Goal: Information Seeking & Learning: Learn about a topic

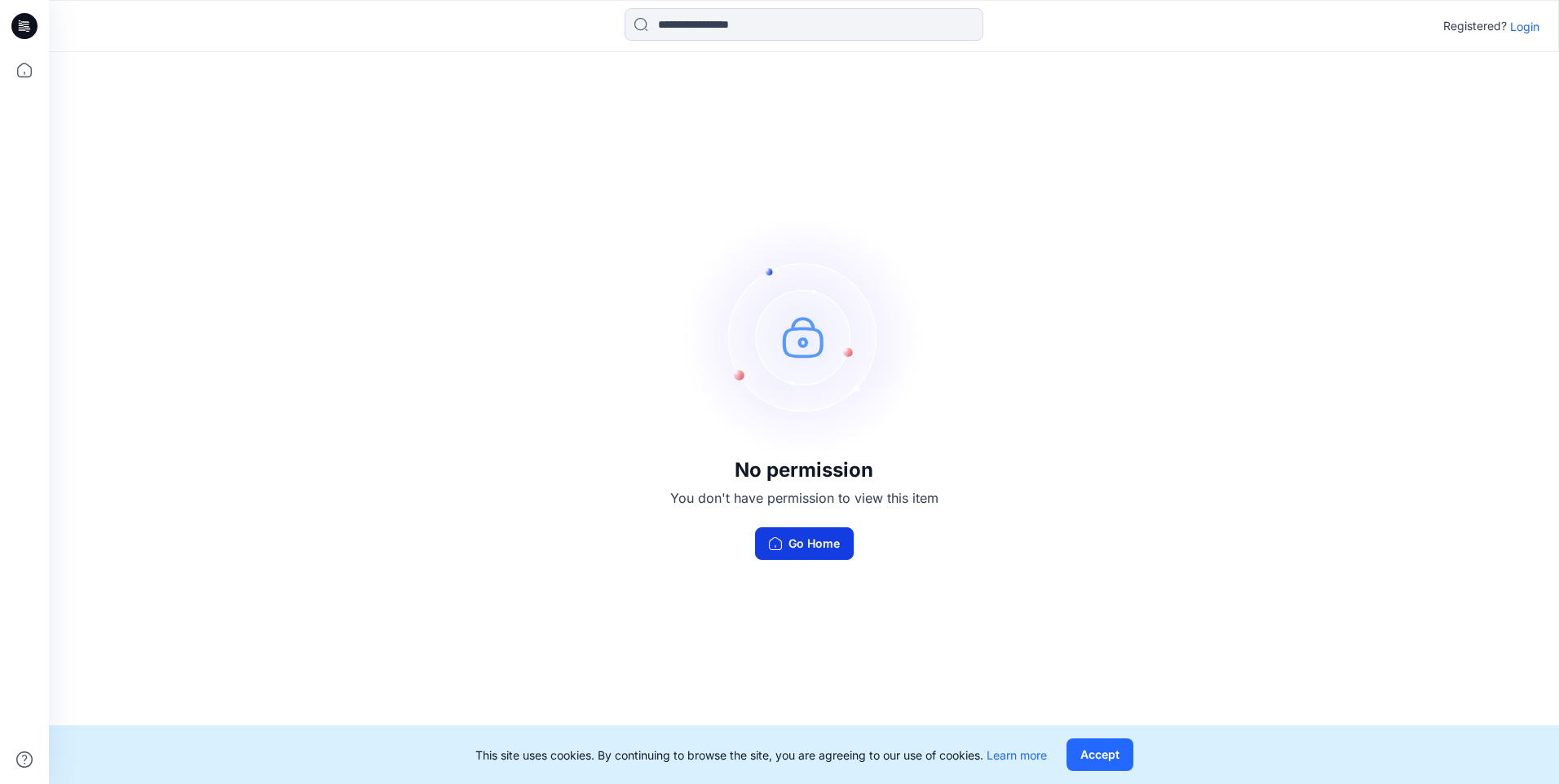
click at [775, 540] on icon "button" at bounding box center [776, 544] width 13 height 13
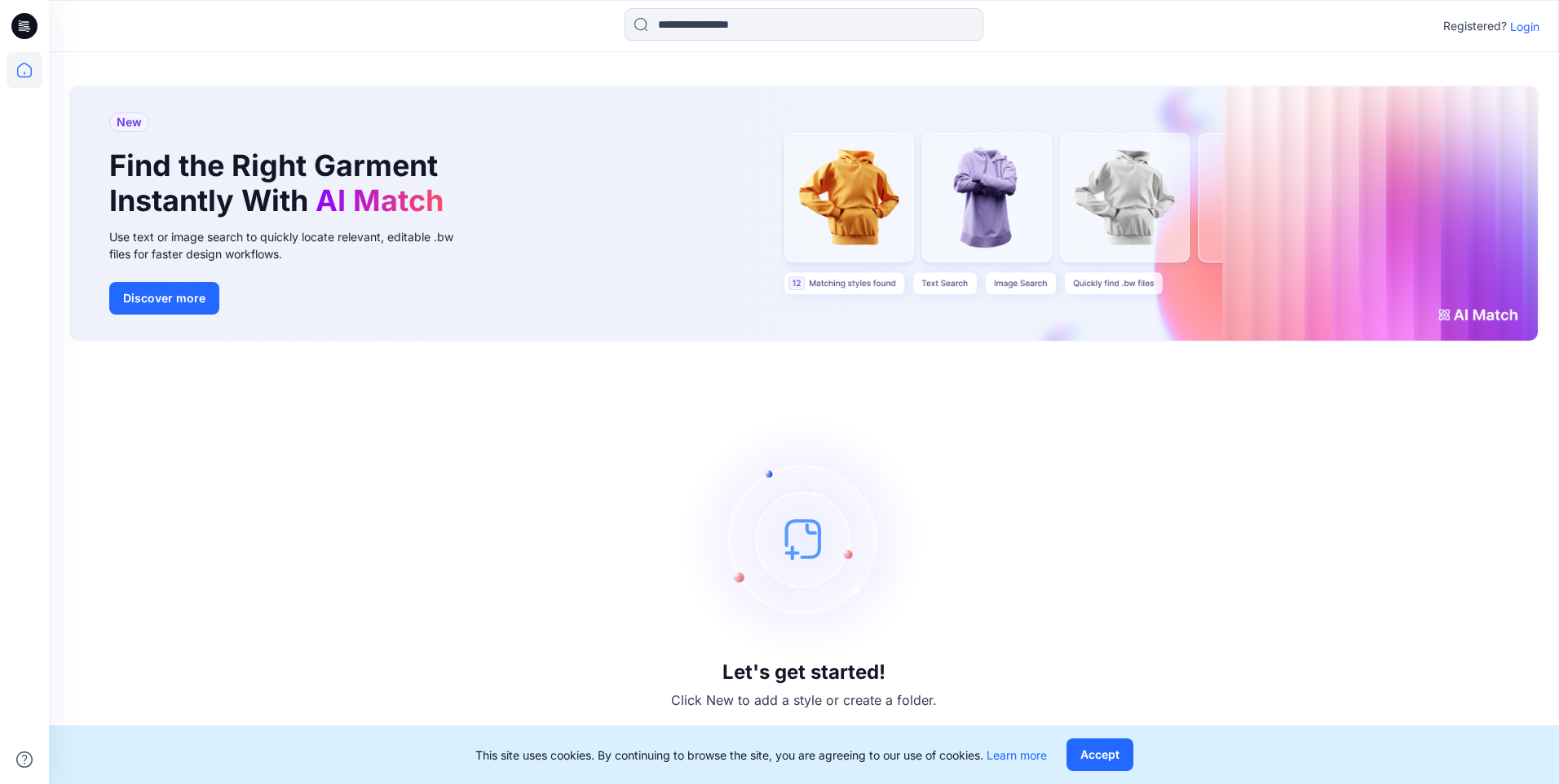
click at [29, 33] on icon at bounding box center [24, 26] width 26 height 26
click at [1522, 25] on p "Login" at bounding box center [1525, 26] width 29 height 17
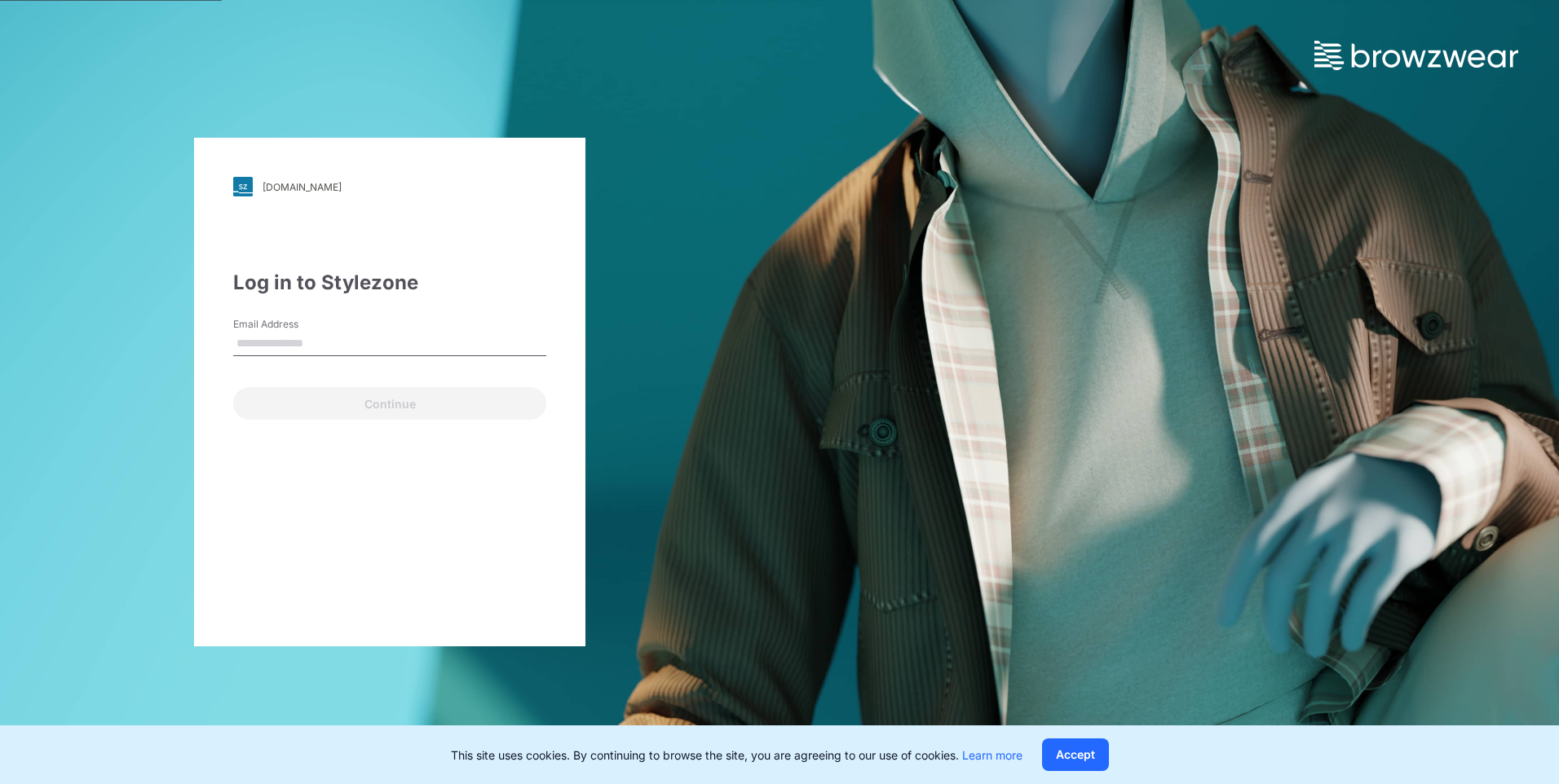
click at [423, 345] on input "Email Address" at bounding box center [389, 344] width 313 height 24
click at [303, 331] on label "Email Address" at bounding box center [290, 325] width 114 height 15
click at [303, 332] on input "Email Address" at bounding box center [389, 344] width 313 height 24
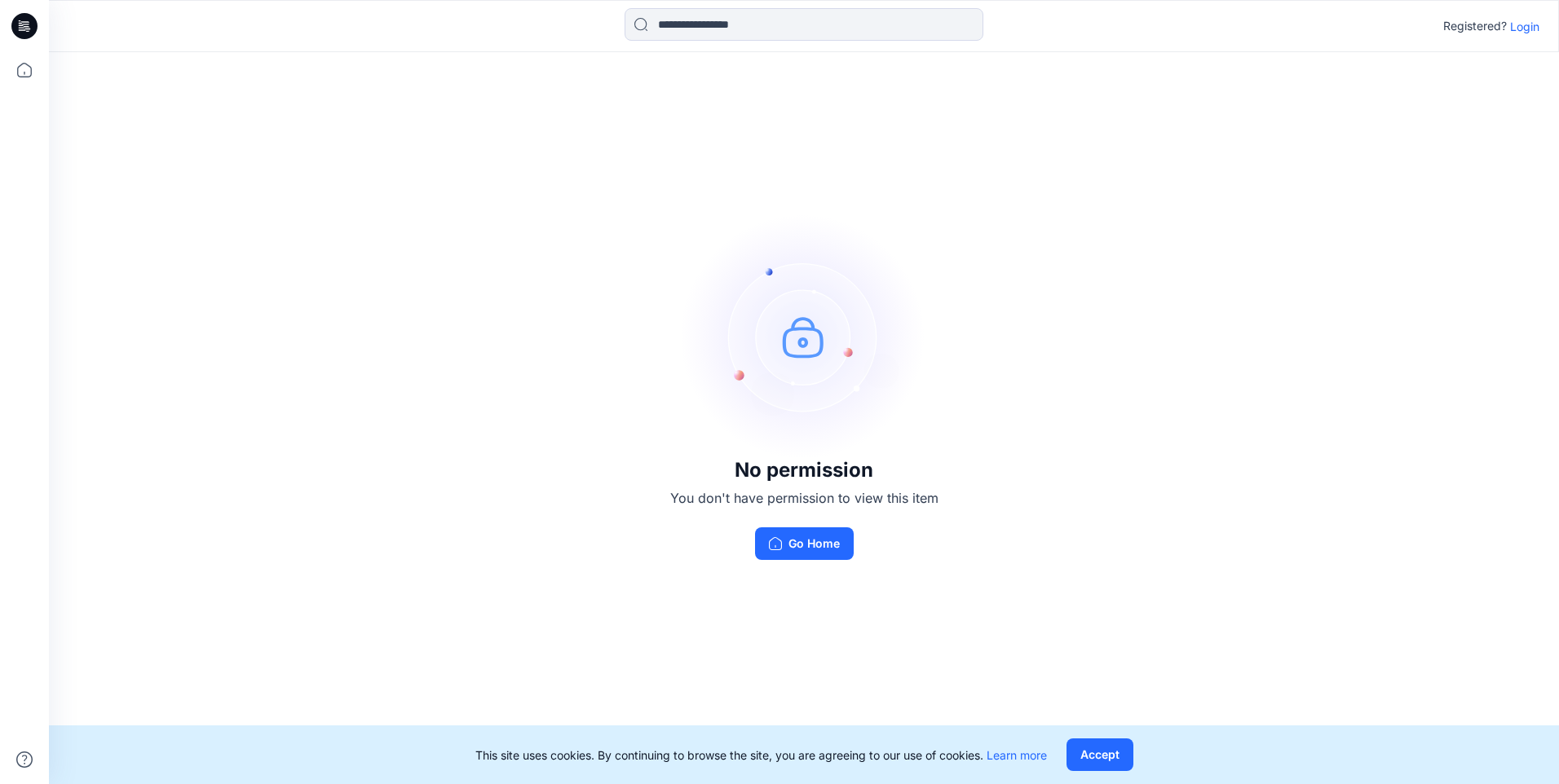
drag, startPoint x: 1193, startPoint y: 347, endPoint x: 1200, endPoint y: 341, distance: 9.2
click at [1200, 341] on div "No permission You don't have permission to view this item Go Home" at bounding box center [803, 387] width 1510 height 670
click at [1530, 21] on p "Login" at bounding box center [1525, 26] width 29 height 17
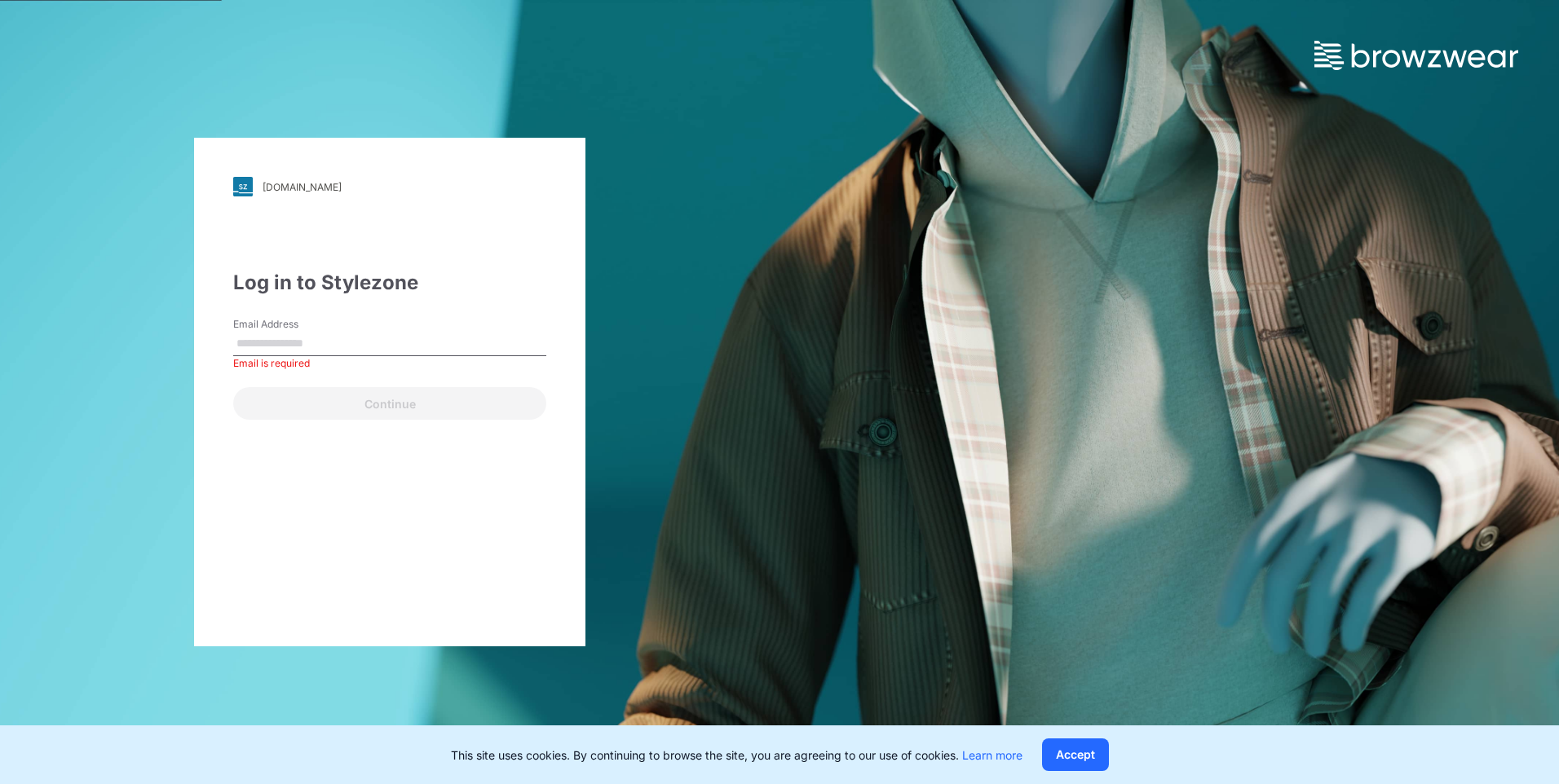
click at [443, 349] on input "Email Address" at bounding box center [389, 344] width 313 height 24
click at [381, 350] on input "Email Address" at bounding box center [389, 344] width 313 height 24
click at [364, 345] on input "Email Address" at bounding box center [389, 344] width 313 height 24
paste input "**********"
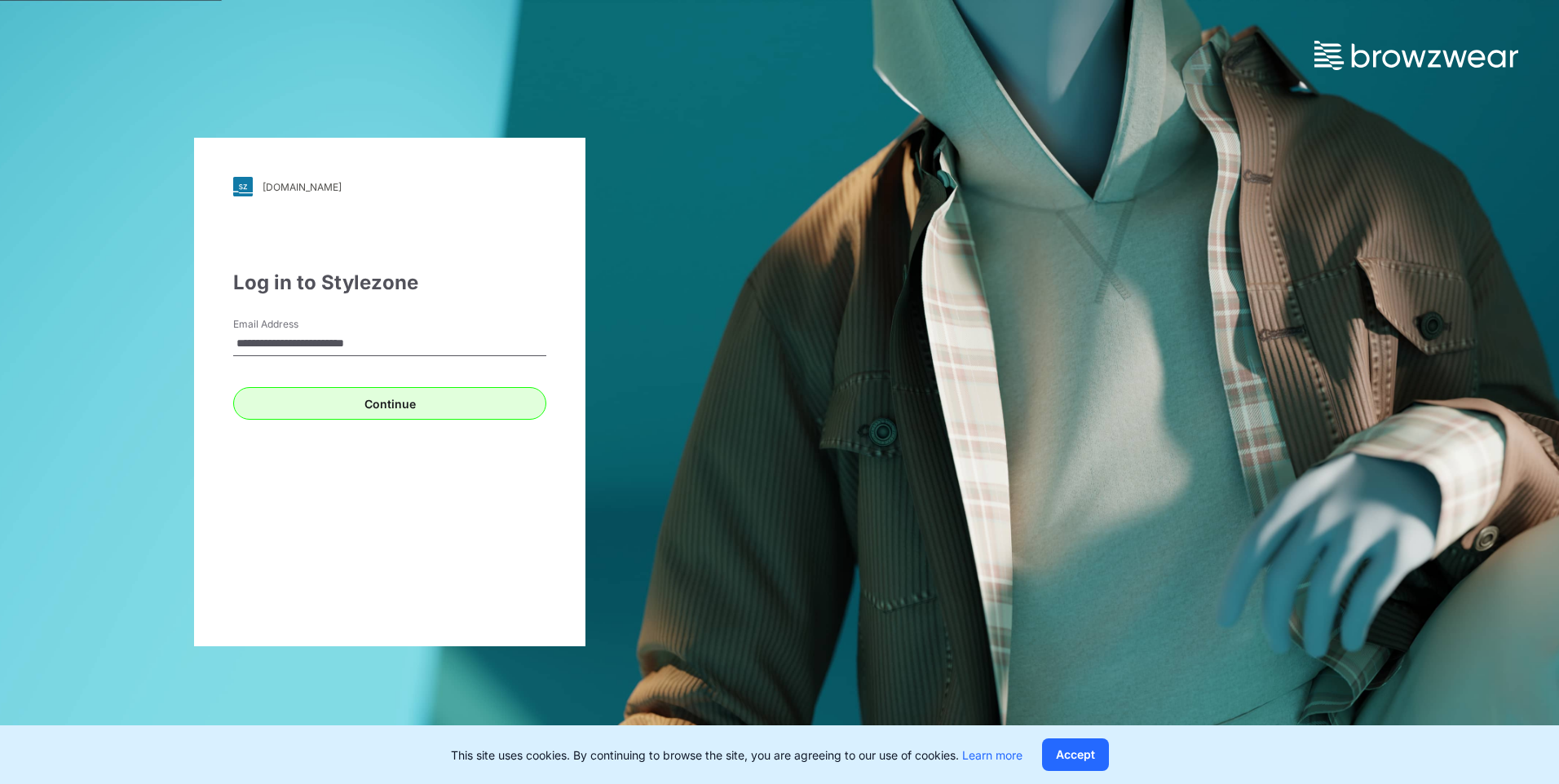
type input "**********"
click at [252, 410] on button "Continue" at bounding box center [389, 403] width 313 height 33
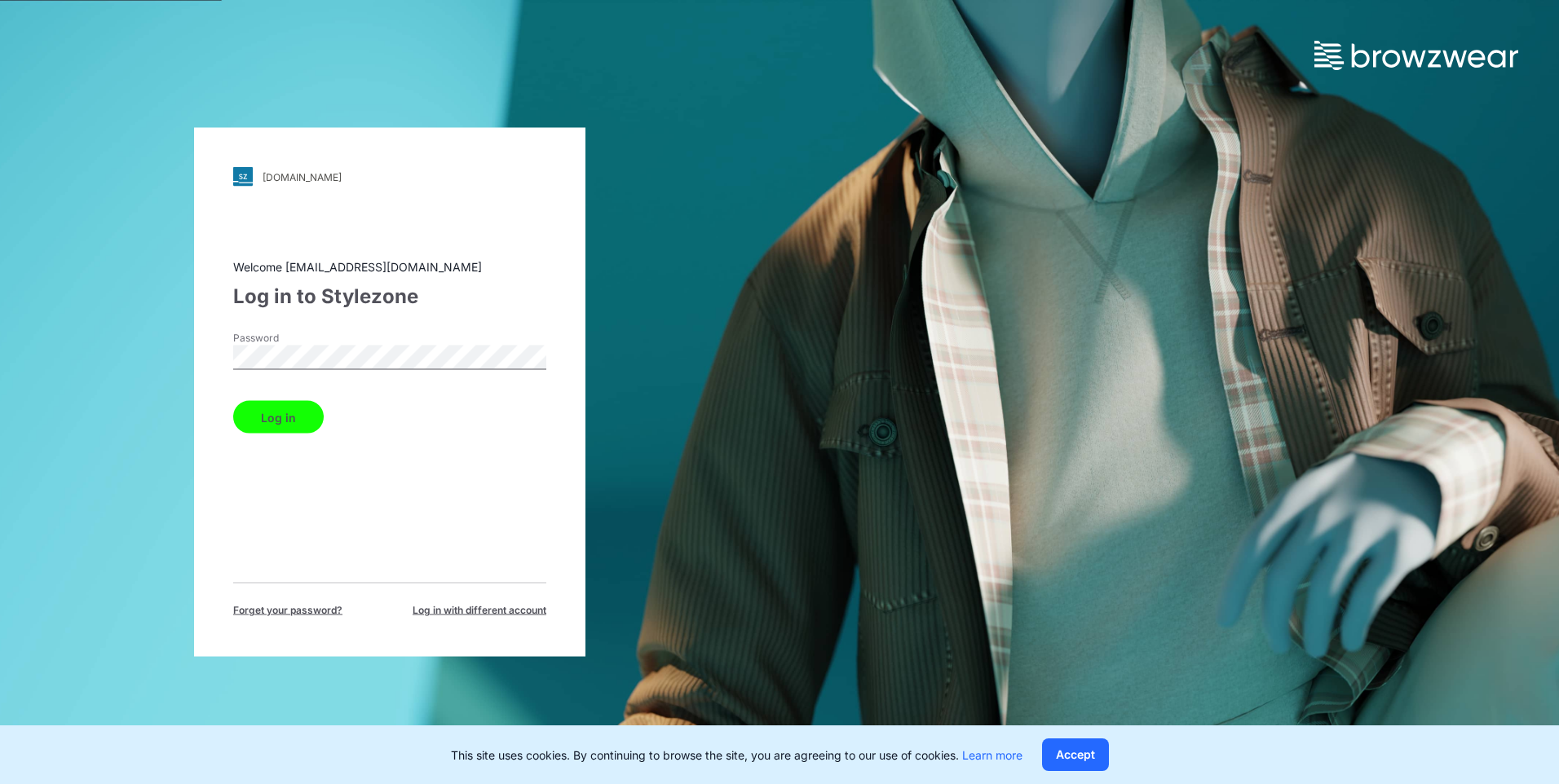
click at [309, 418] on button "Log in" at bounding box center [278, 417] width 91 height 33
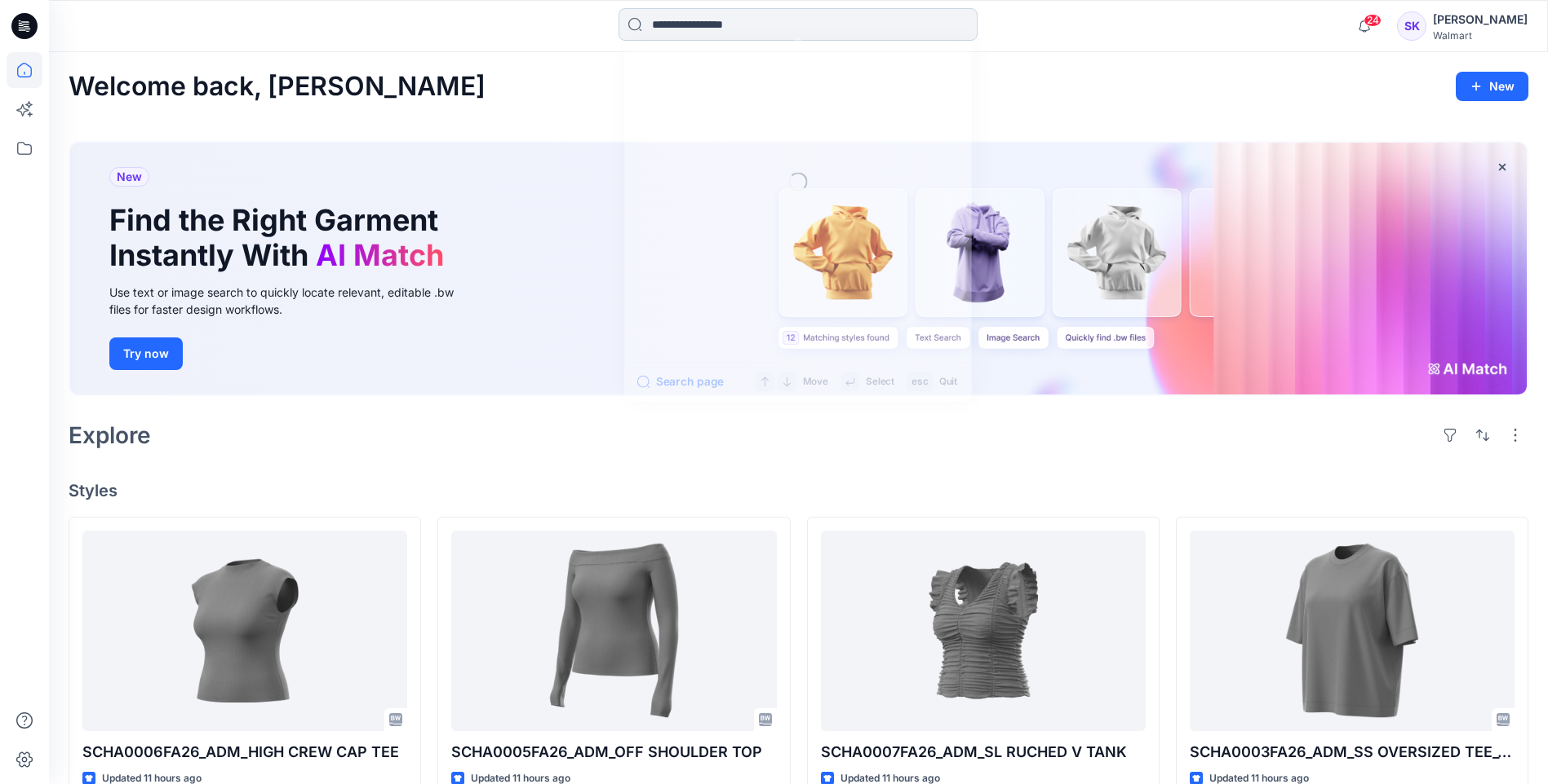
click at [723, 29] on input at bounding box center [798, 24] width 359 height 33
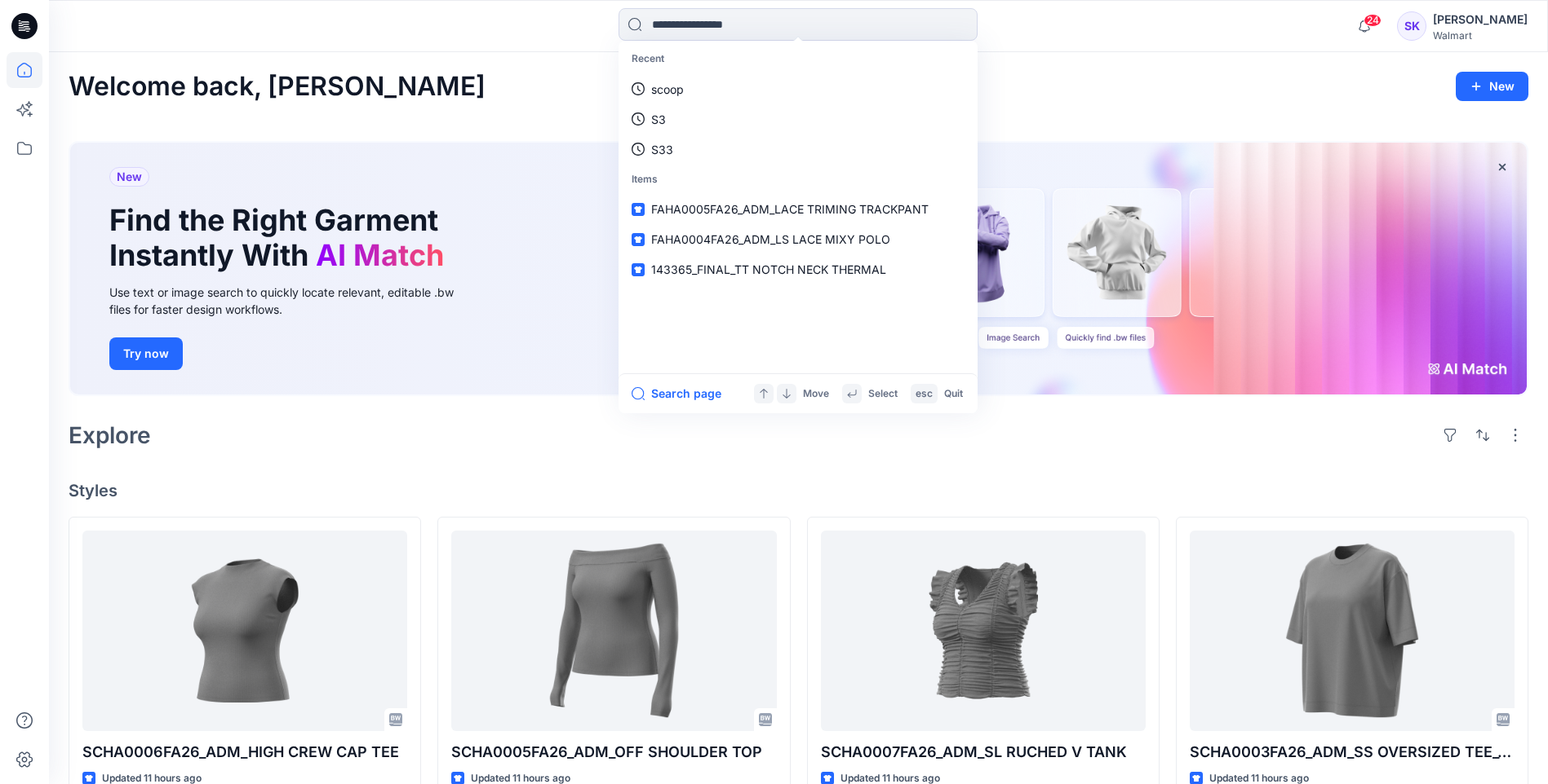
click at [348, 426] on div "Explore" at bounding box center [799, 435] width 1460 height 39
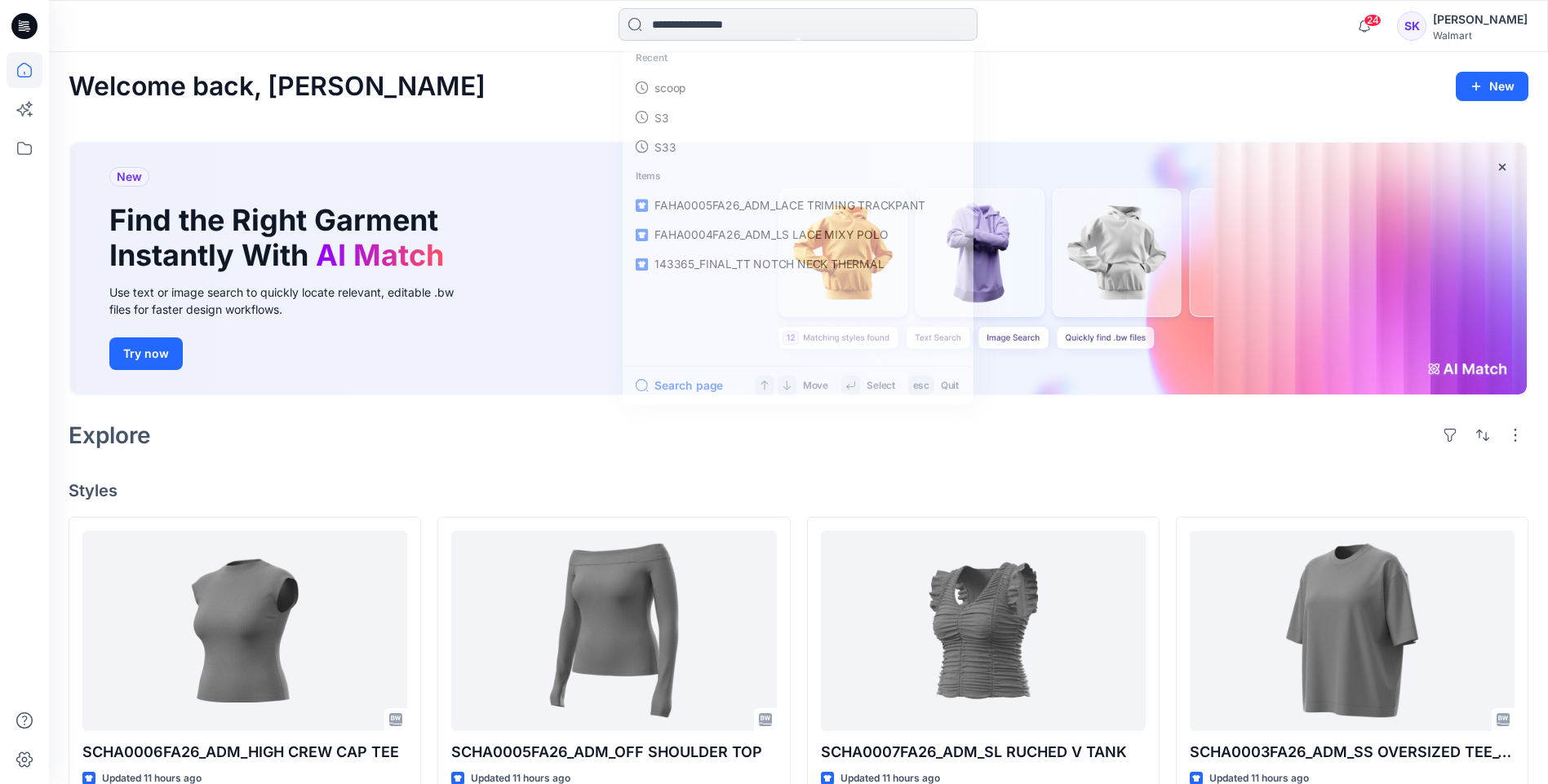
click at [836, 20] on input at bounding box center [798, 24] width 359 height 33
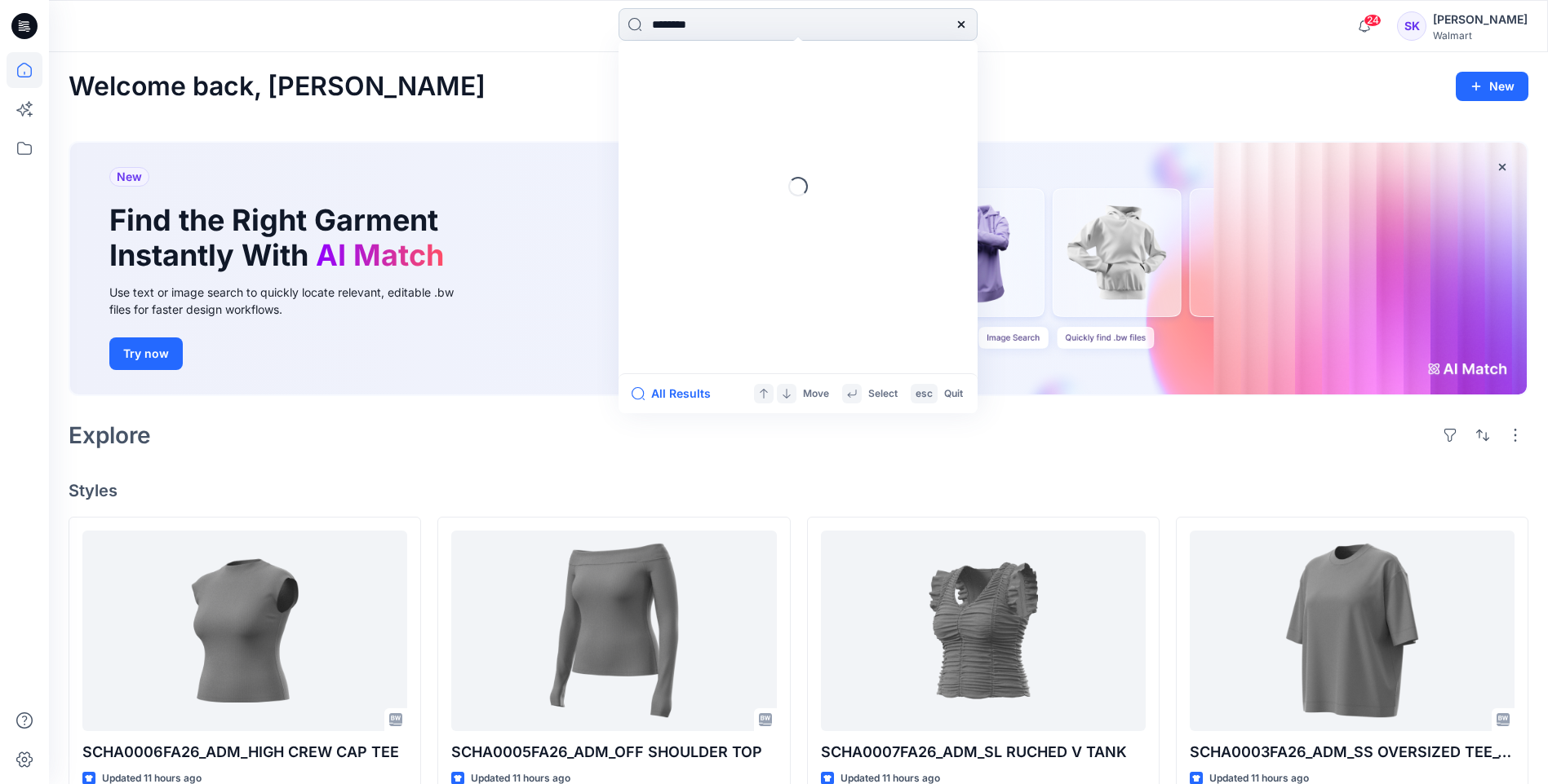
type input "*********"
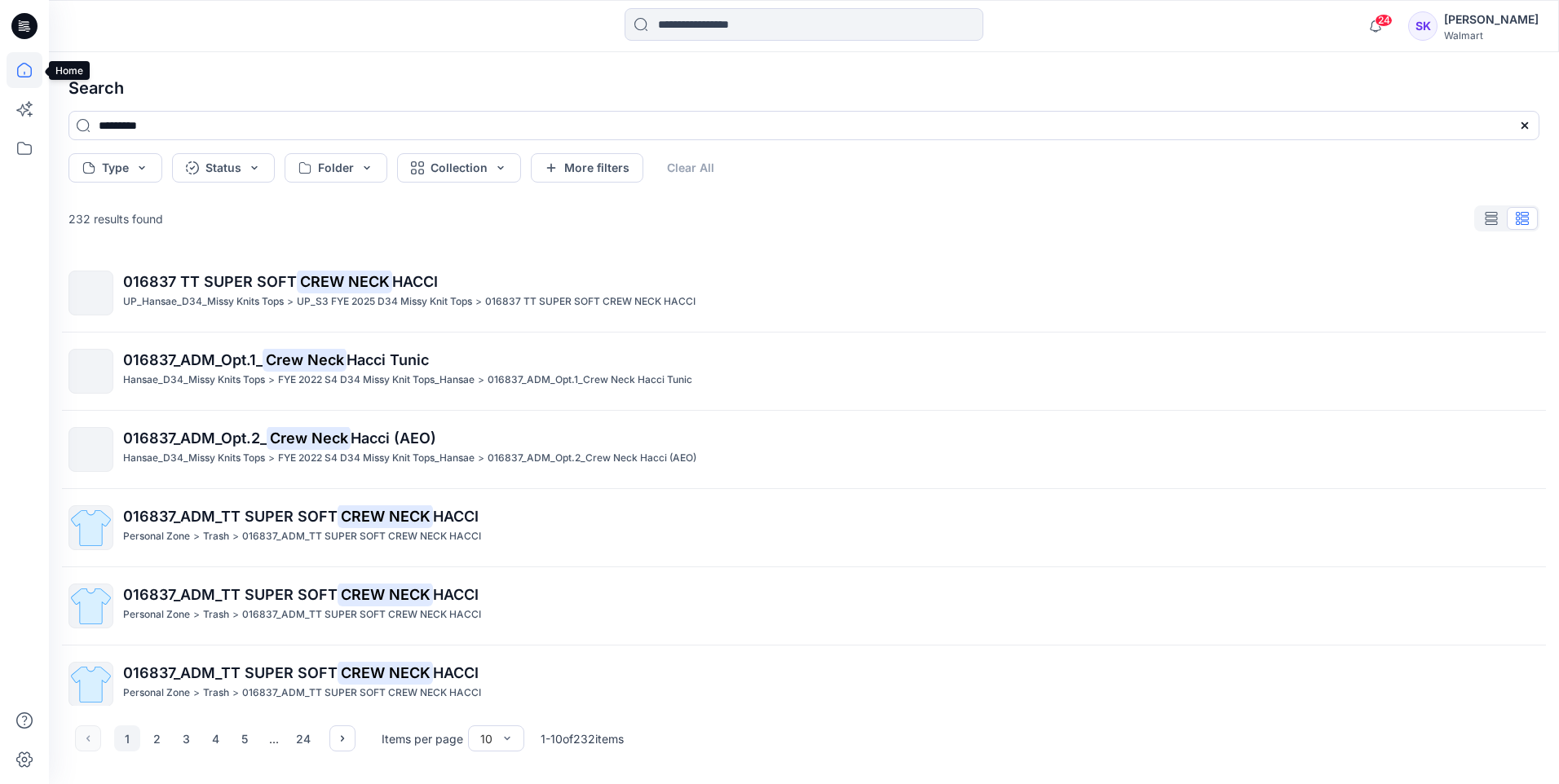
click at [23, 75] on icon at bounding box center [24, 70] width 36 height 36
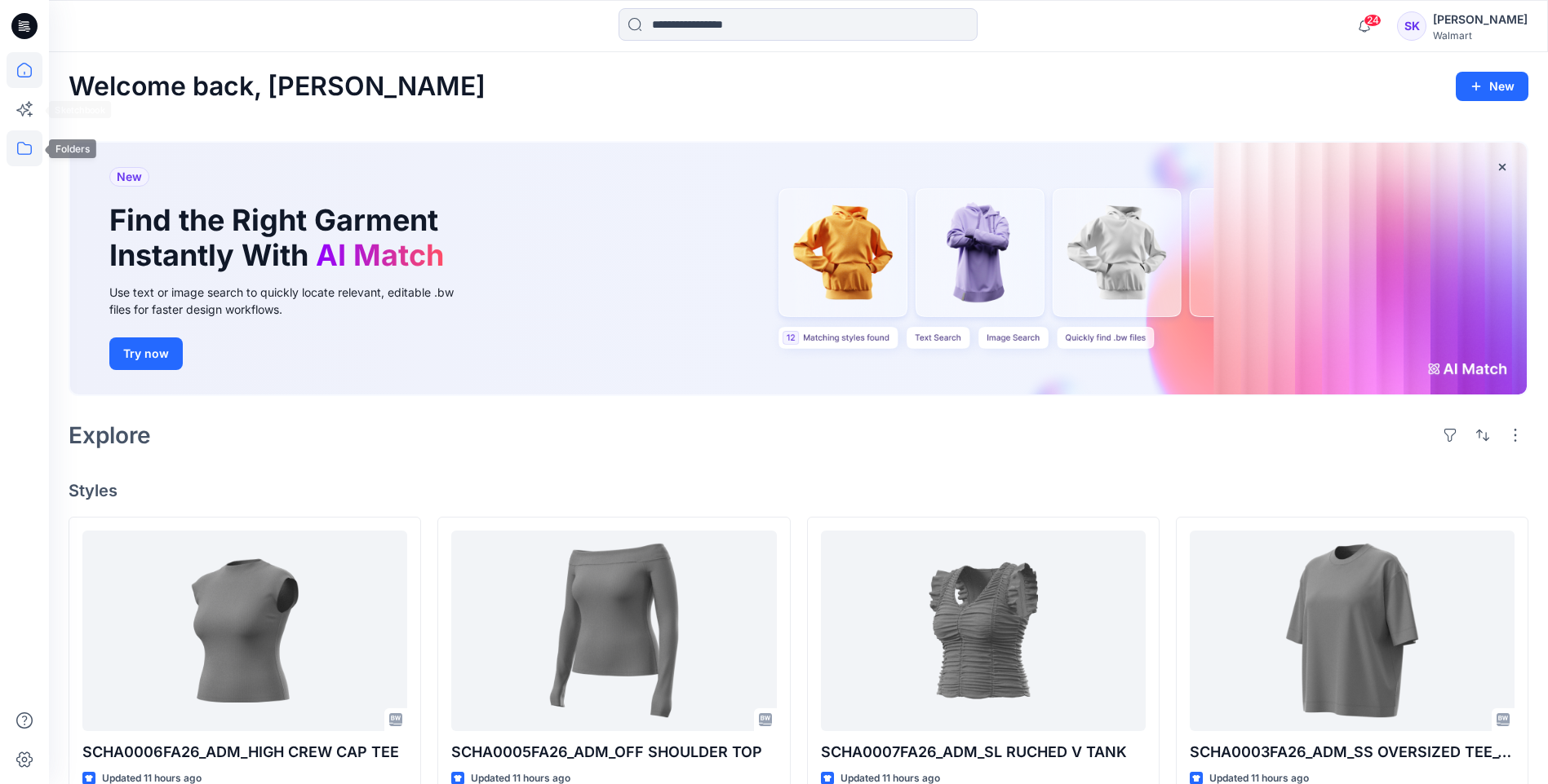
click at [34, 153] on icon at bounding box center [24, 148] width 36 height 36
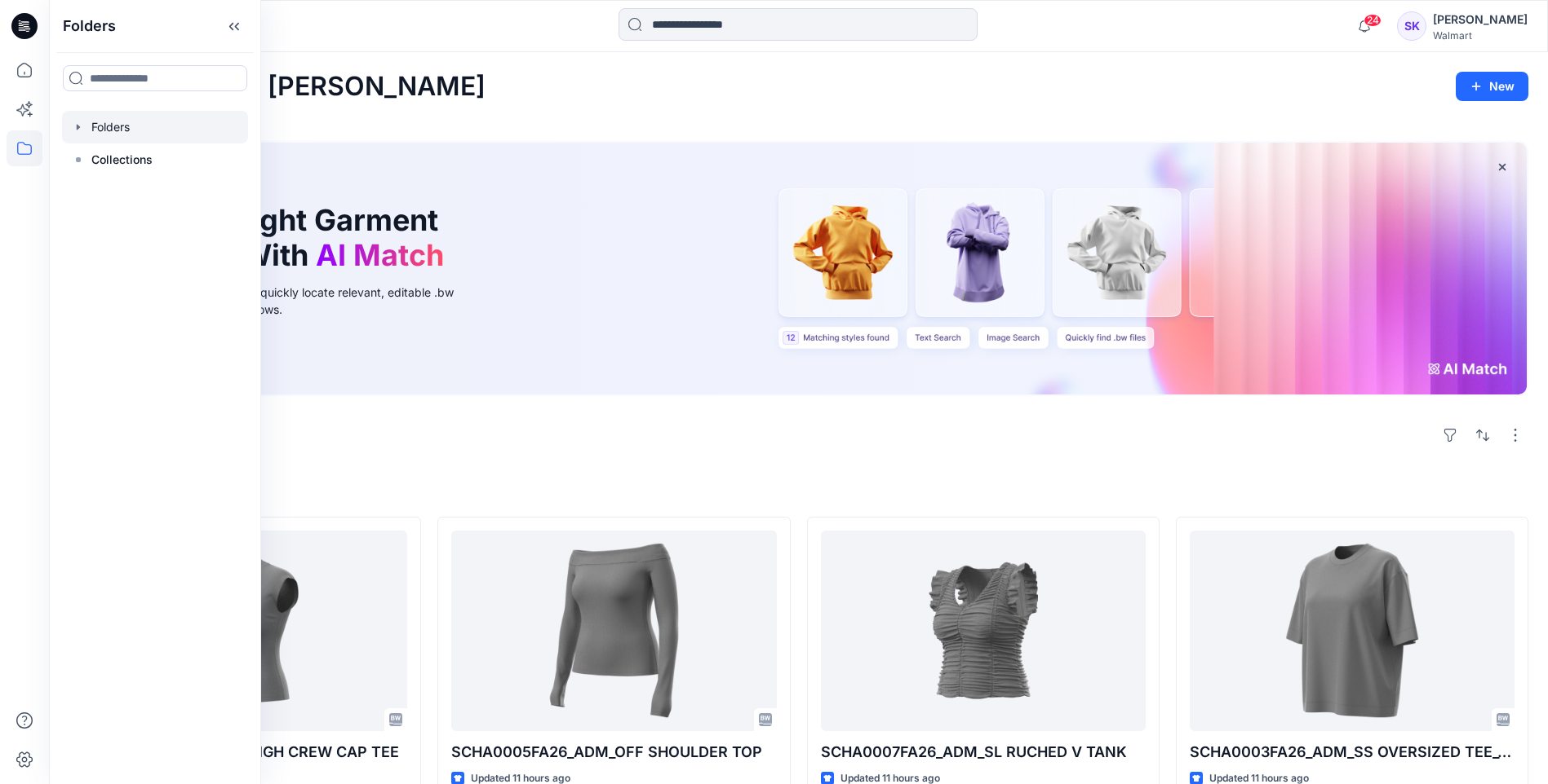
click at [145, 132] on div at bounding box center [155, 127] width 186 height 33
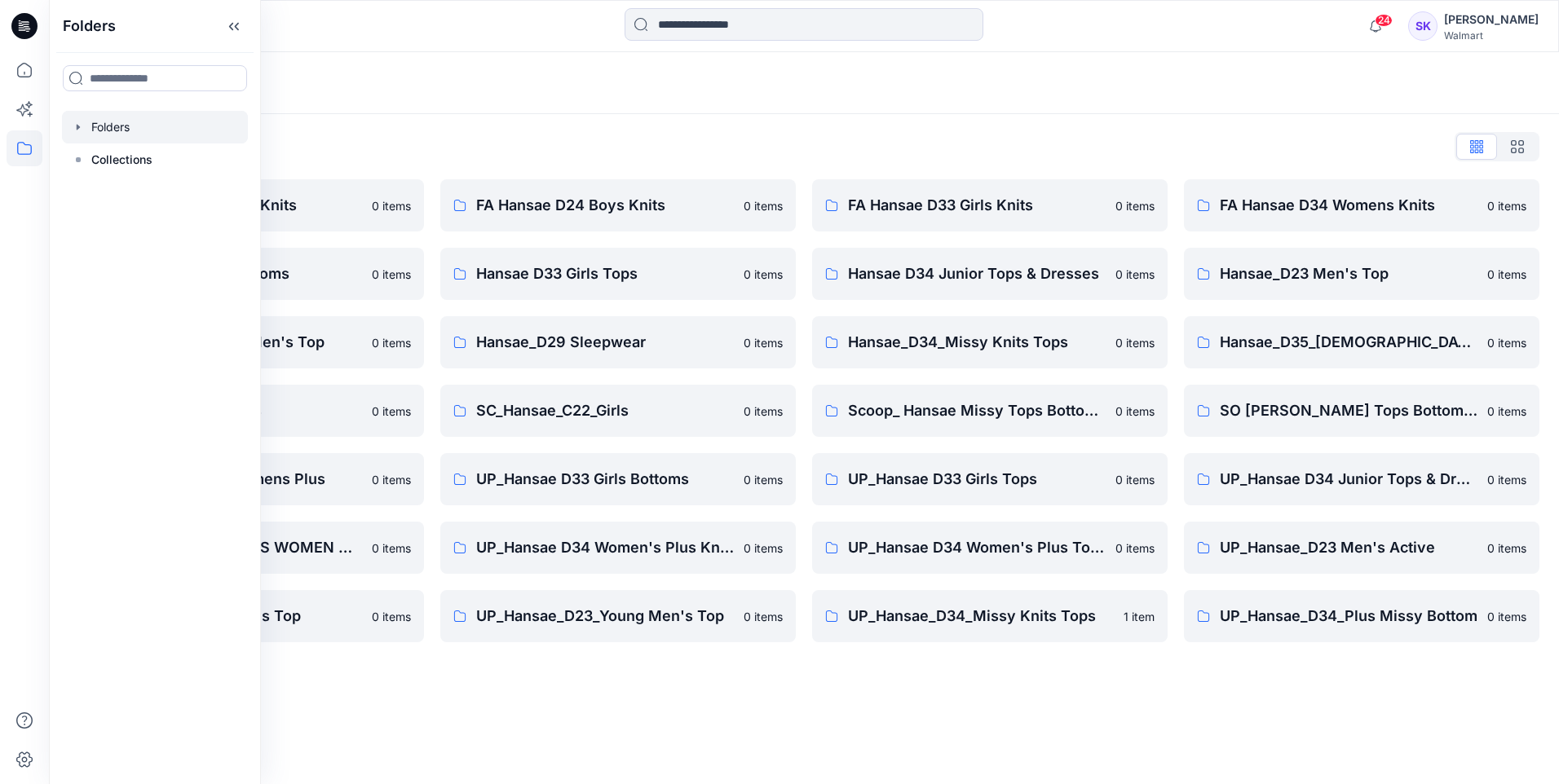
click at [657, 129] on div "Folders List FA Hansae D23 Mens Knits 0 items Hansae D33 Girls Bottoms 0 items …" at bounding box center [803, 387] width 1510 height 548
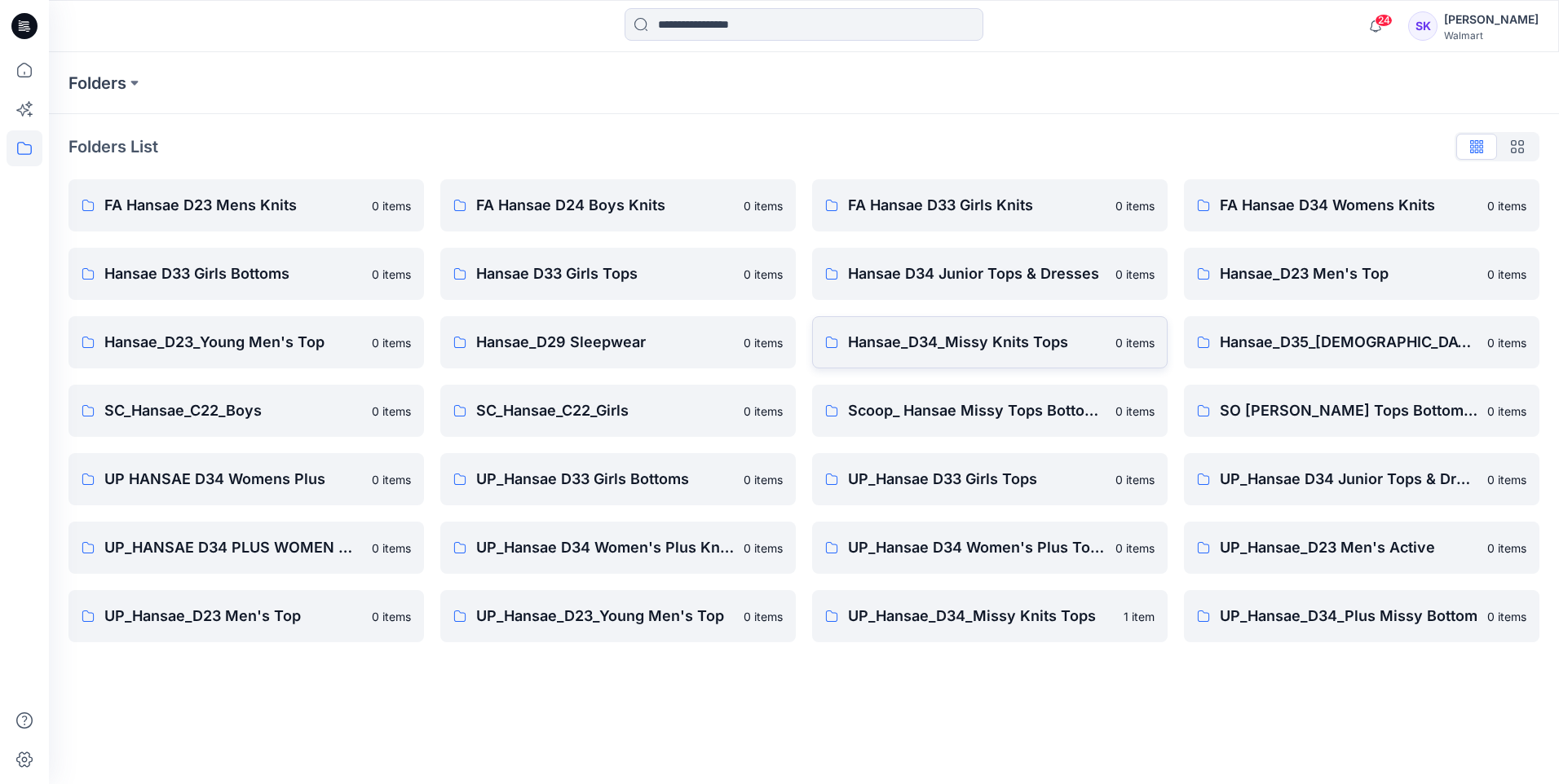
click at [990, 346] on p "Hansae_D34_Missy Knits Tops" at bounding box center [976, 342] width 257 height 23
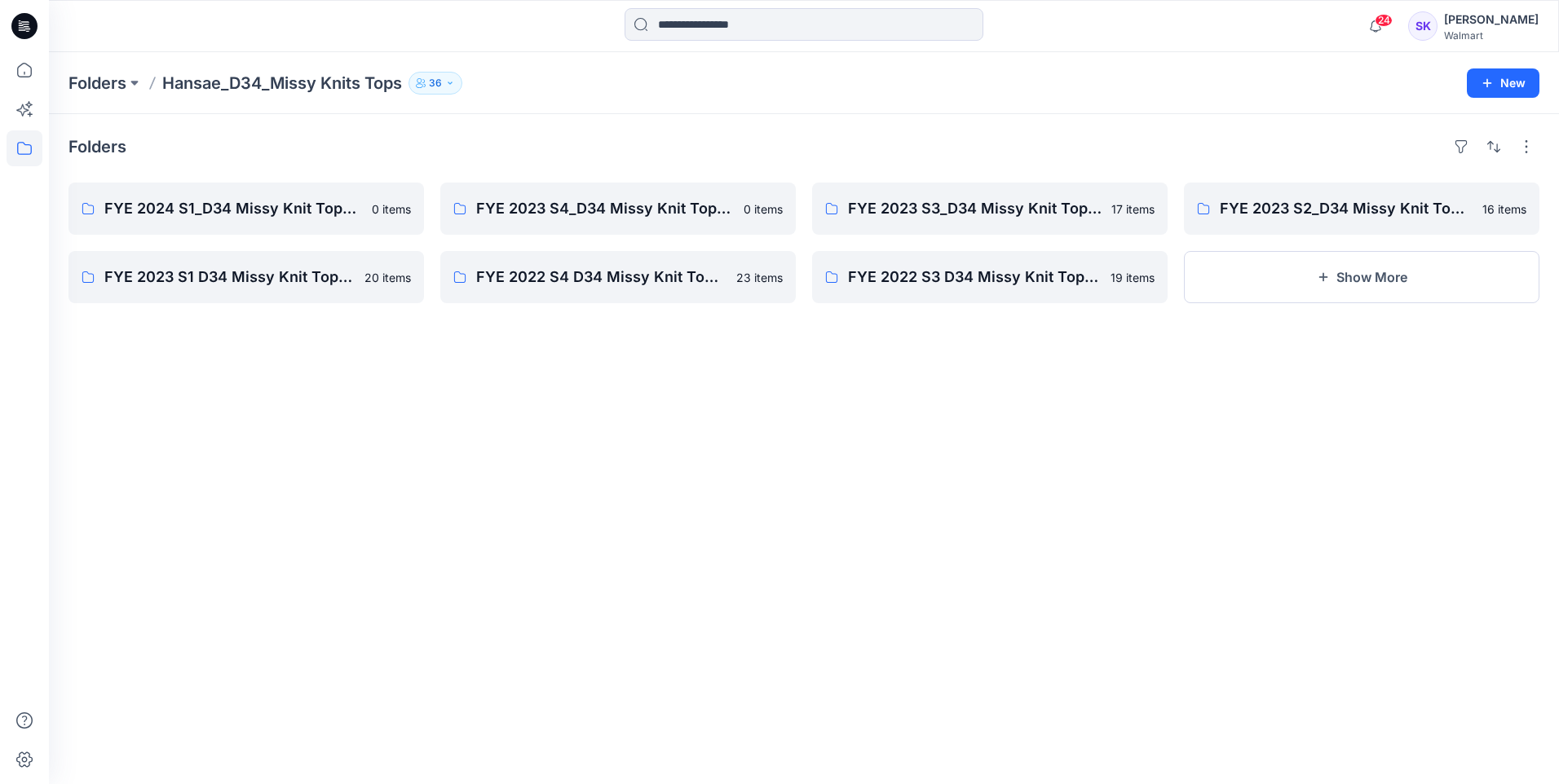
click at [297, 83] on p "Hansae_D34_Missy Knits Tops" at bounding box center [282, 83] width 240 height 23
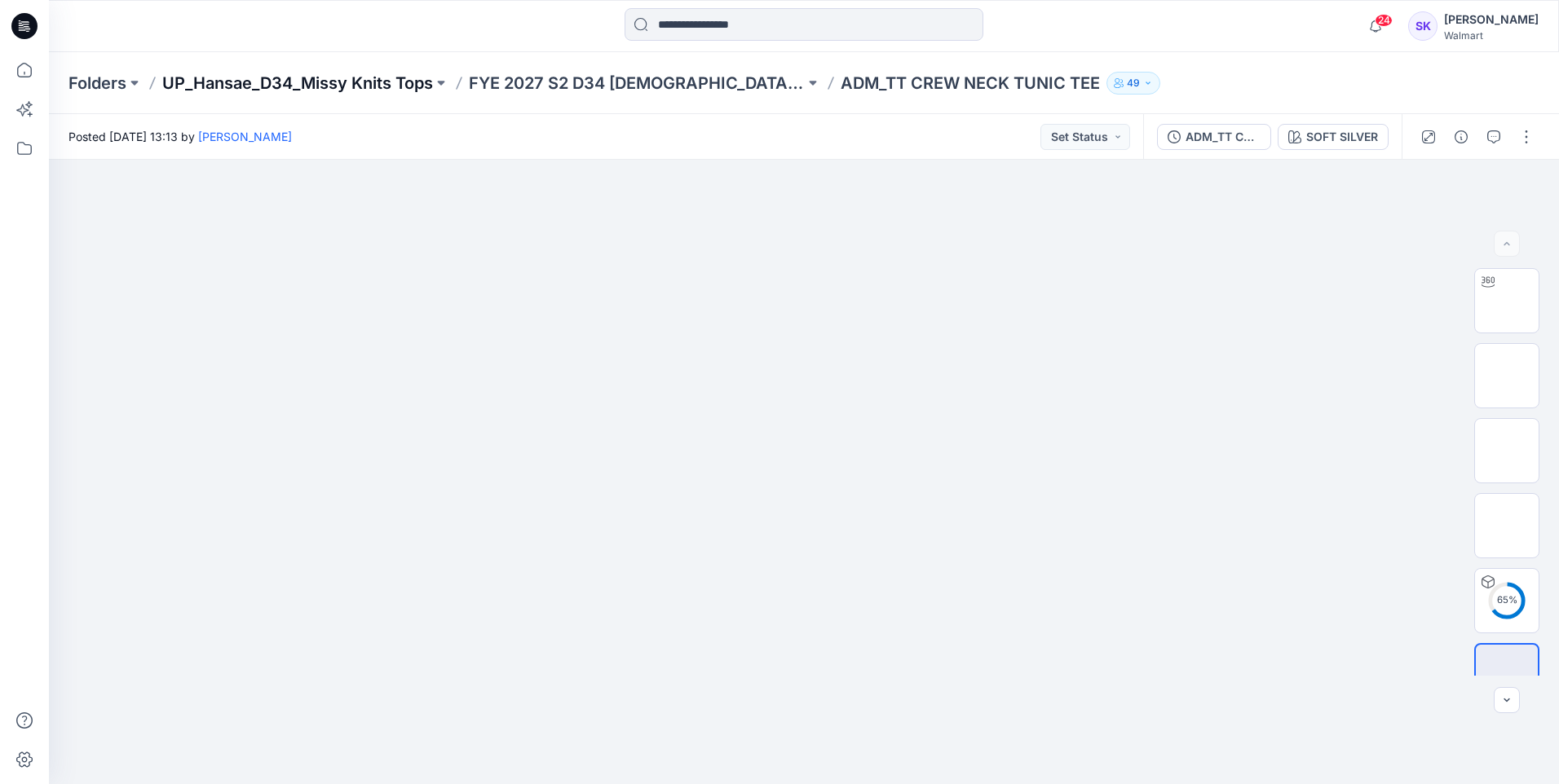
click at [424, 89] on p "UP_Hansae_D34_Missy Knits Tops" at bounding box center [297, 83] width 271 height 23
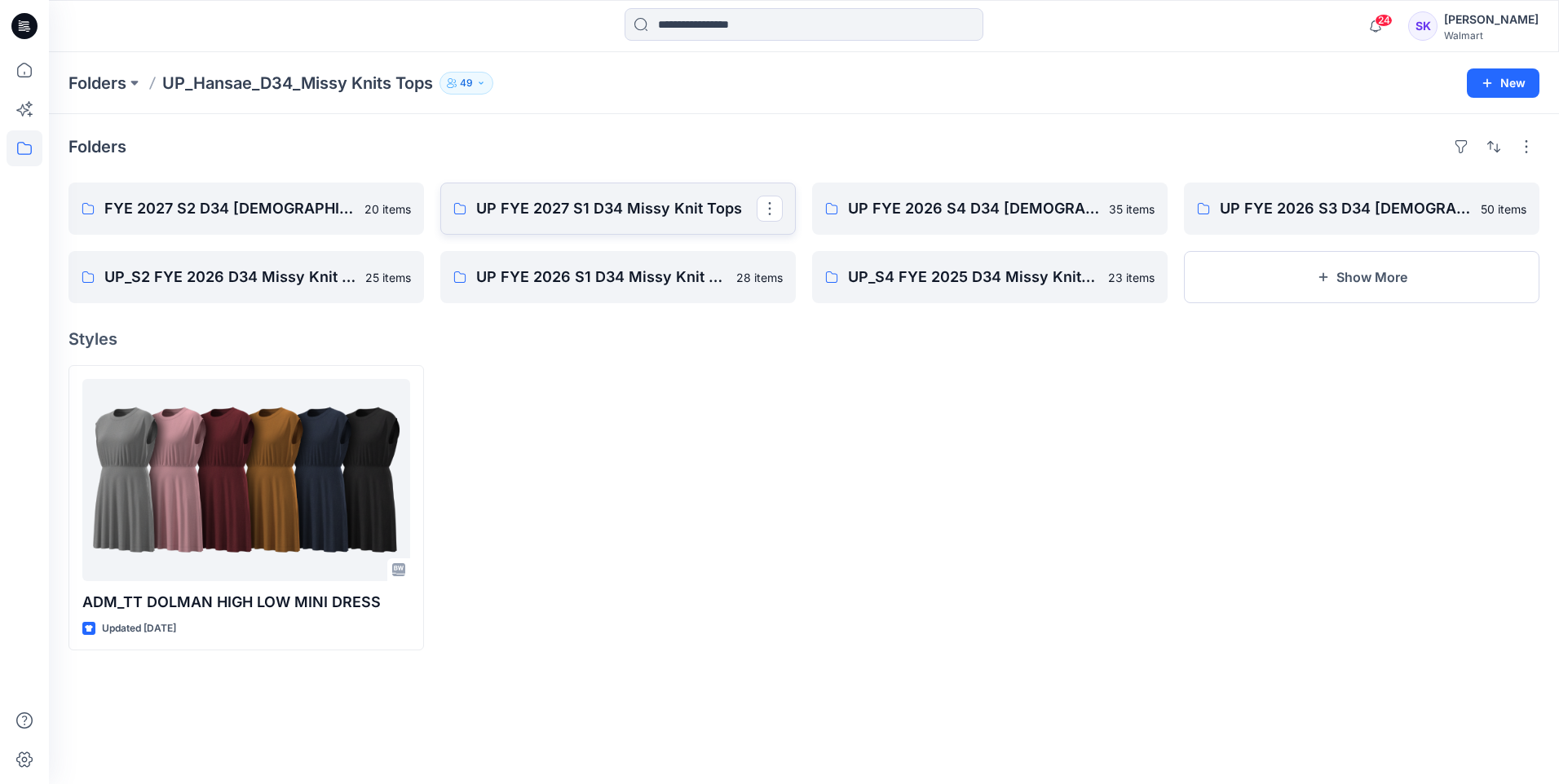
click at [635, 221] on link "UP FYE 2027 S1 D34 Missy Knit Tops" at bounding box center [618, 209] width 356 height 52
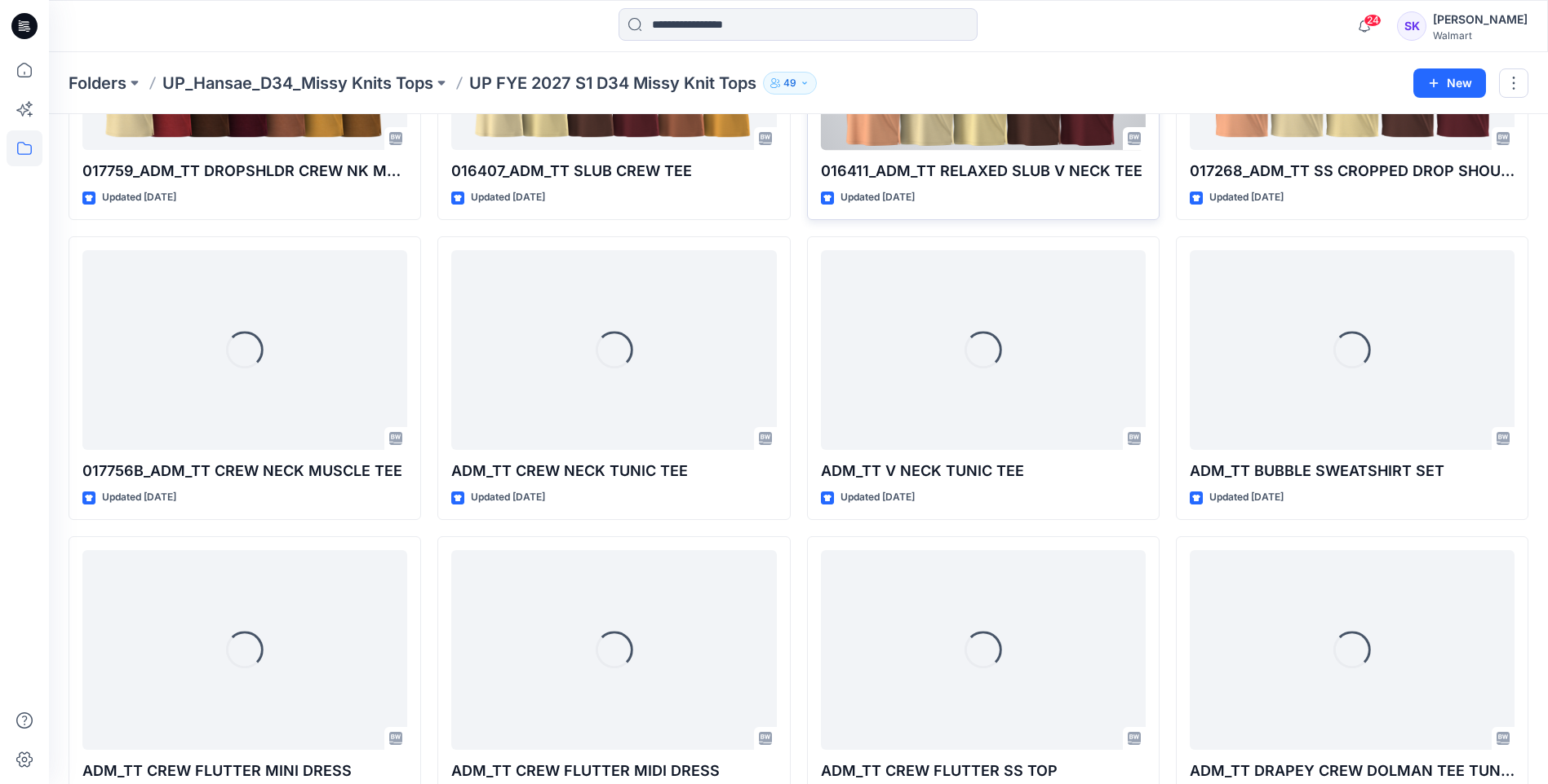
scroll to position [1750, 0]
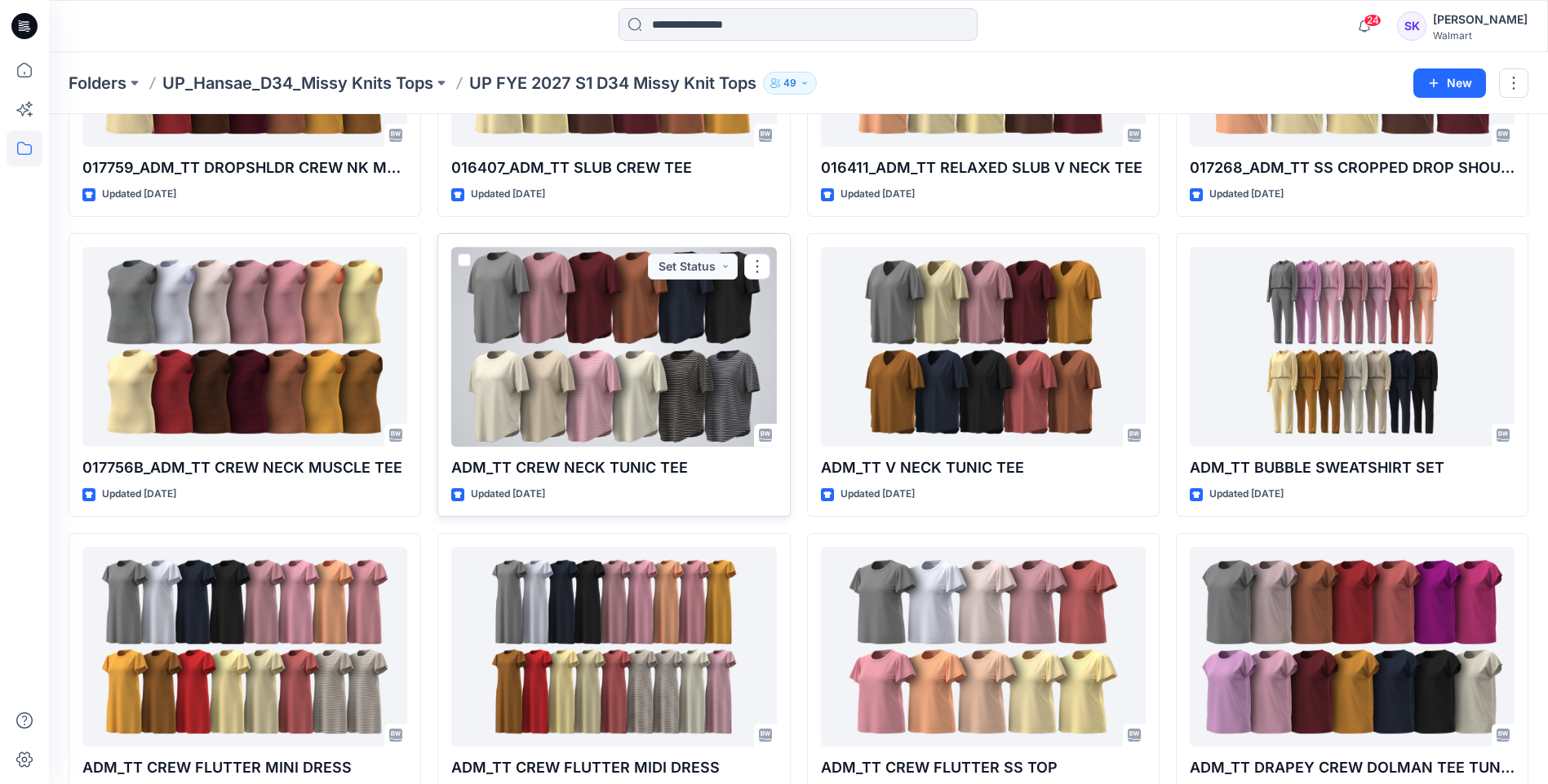
click at [609, 379] on div at bounding box center [613, 347] width 325 height 200
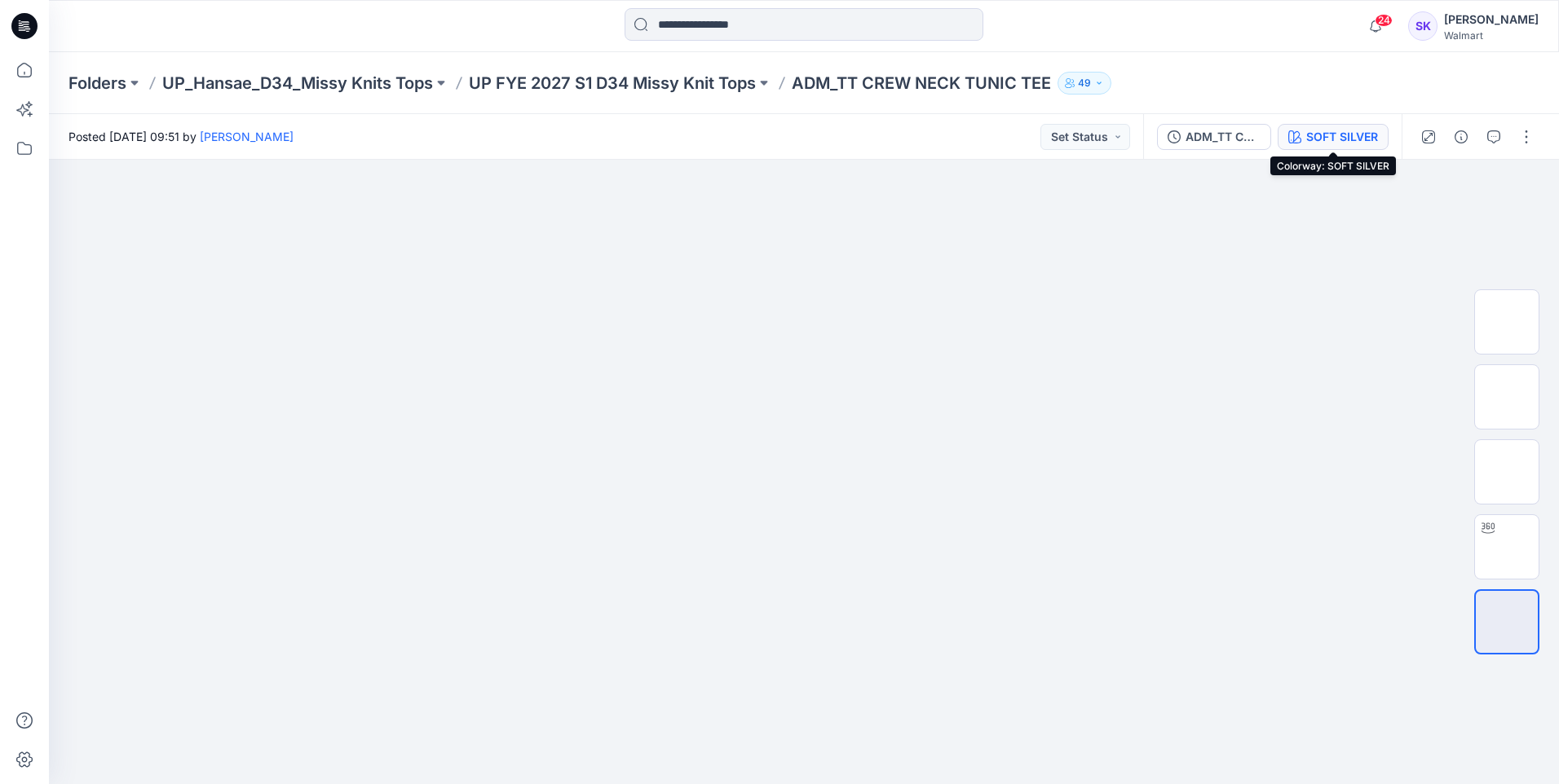
click at [1334, 133] on div "SOFT SILVER" at bounding box center [1343, 137] width 72 height 18
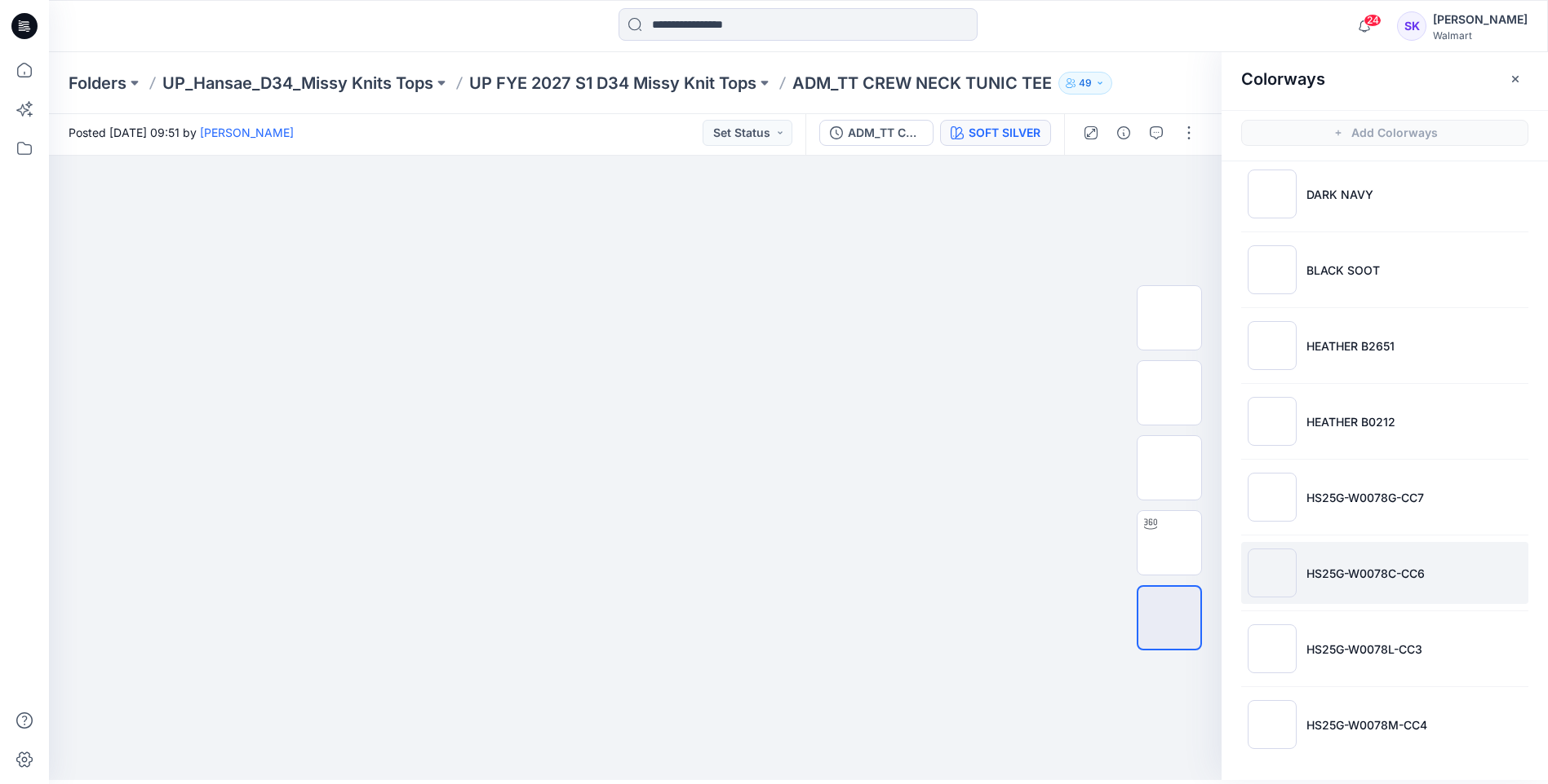
scroll to position [5, 0]
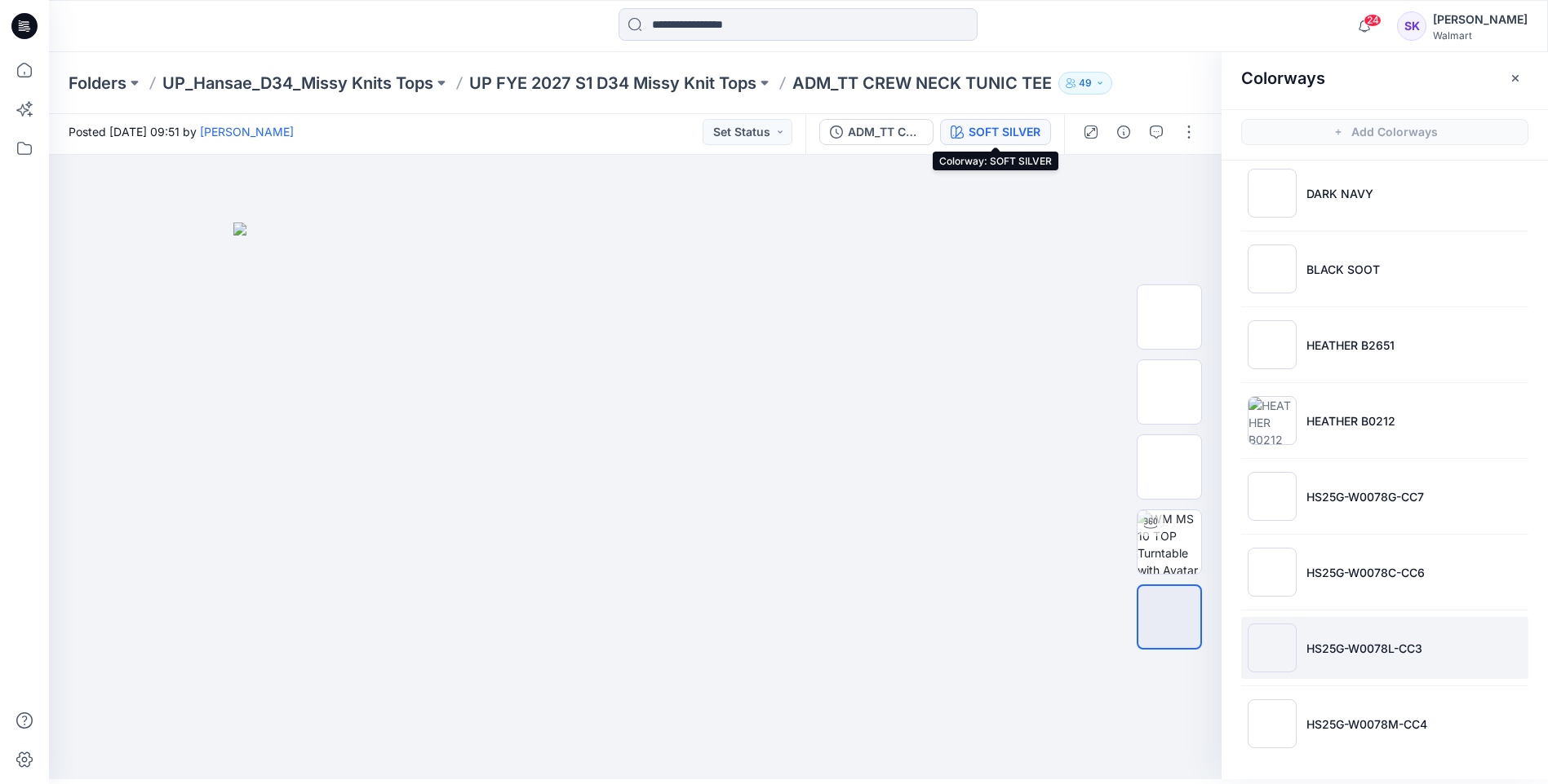
click at [1346, 626] on li "HS25G-W0078L-CC3" at bounding box center [1384, 648] width 287 height 62
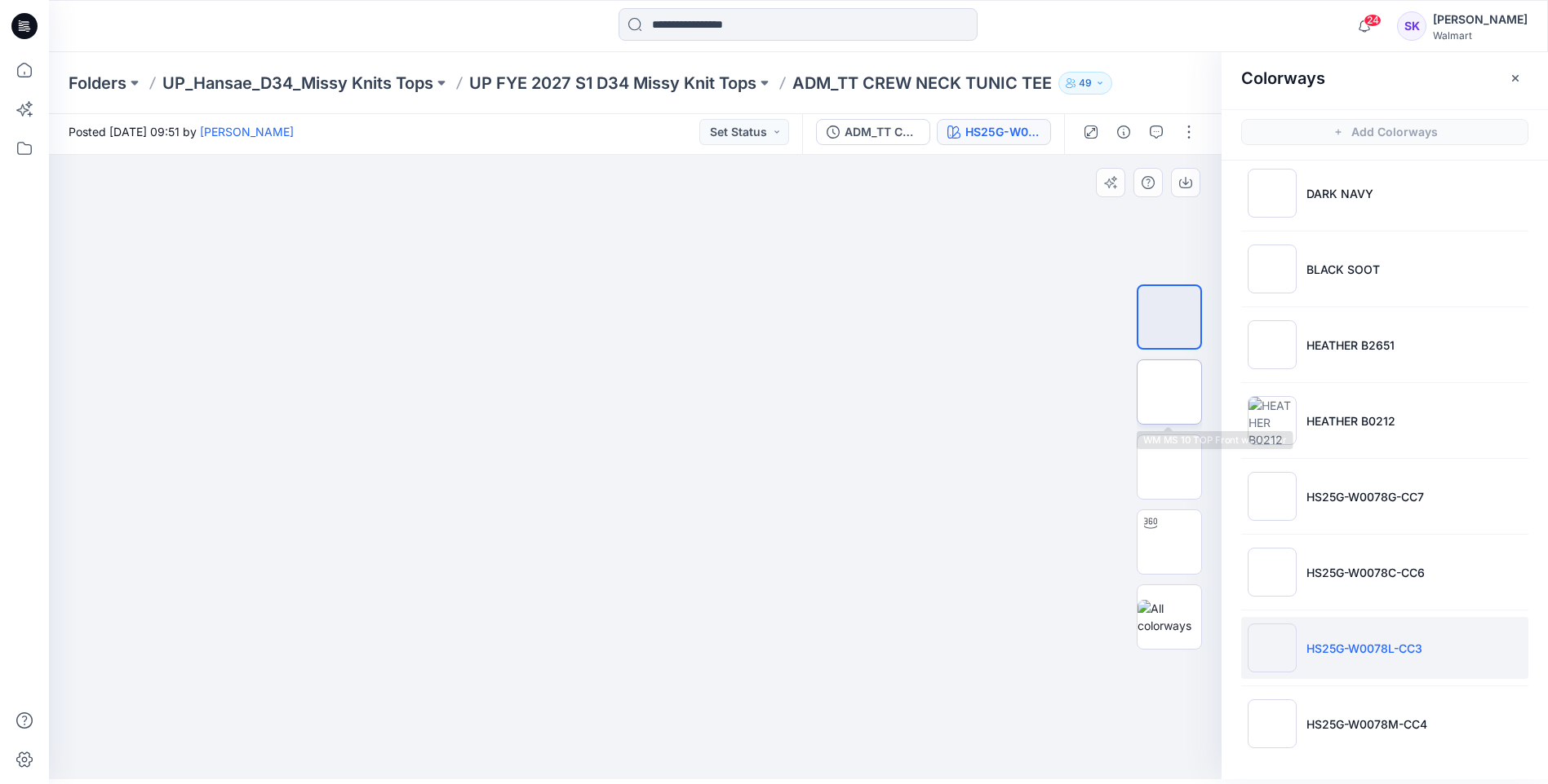
click at [1169, 392] on img at bounding box center [1169, 392] width 0 height 0
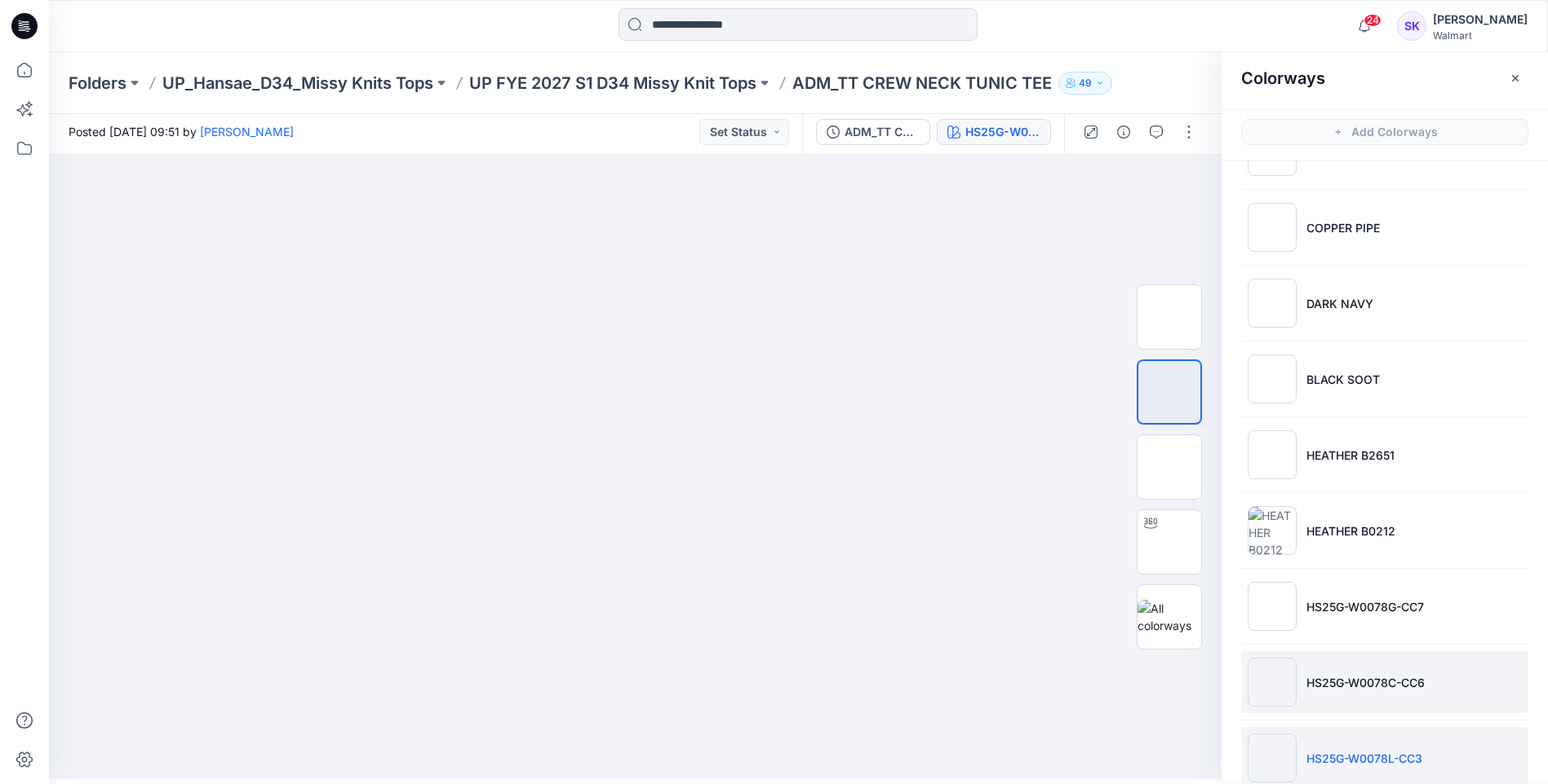
scroll to position [318, 0]
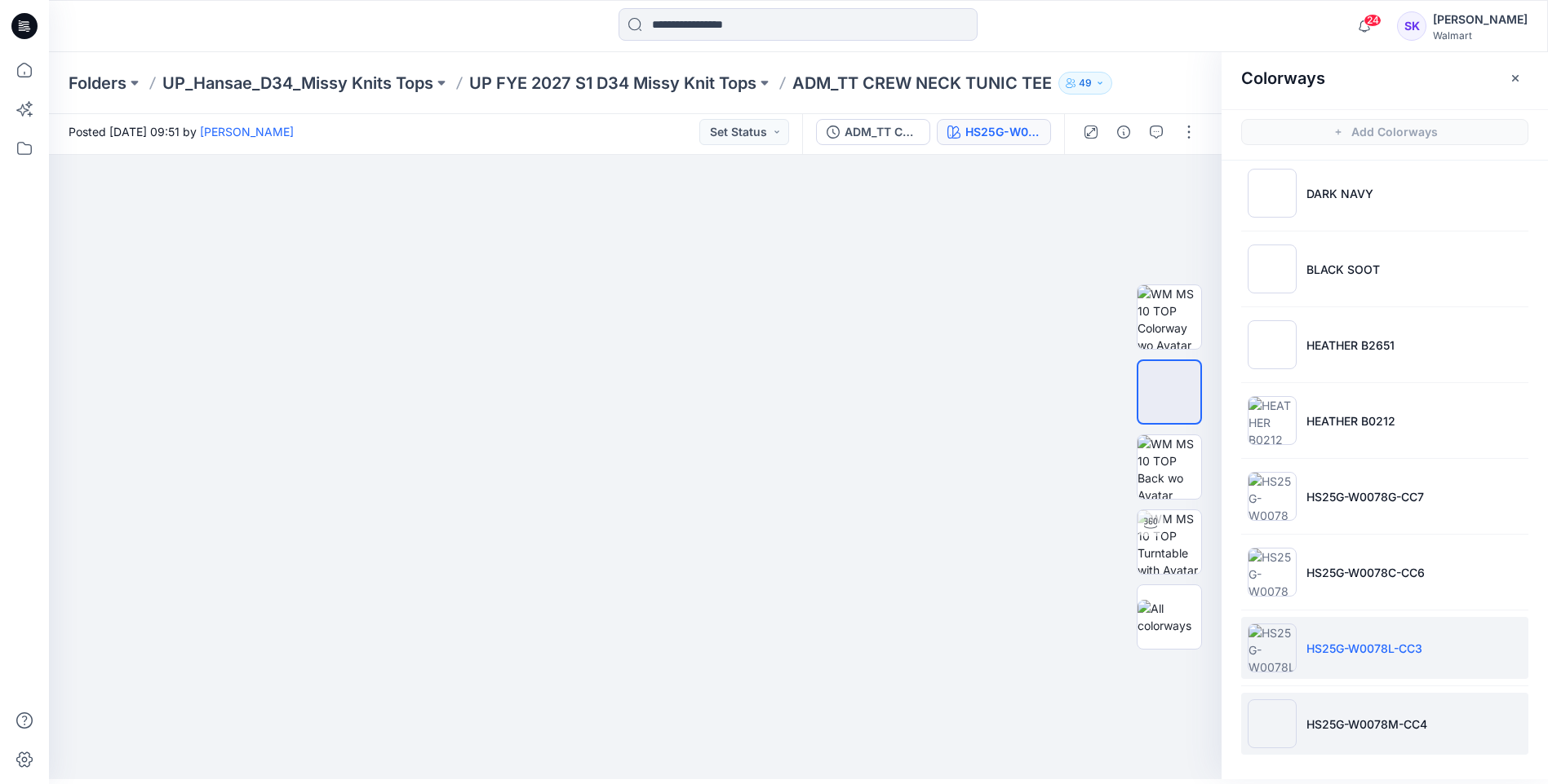
click at [1363, 725] on p "HS25G-W0078M-CC4" at bounding box center [1367, 724] width 121 height 17
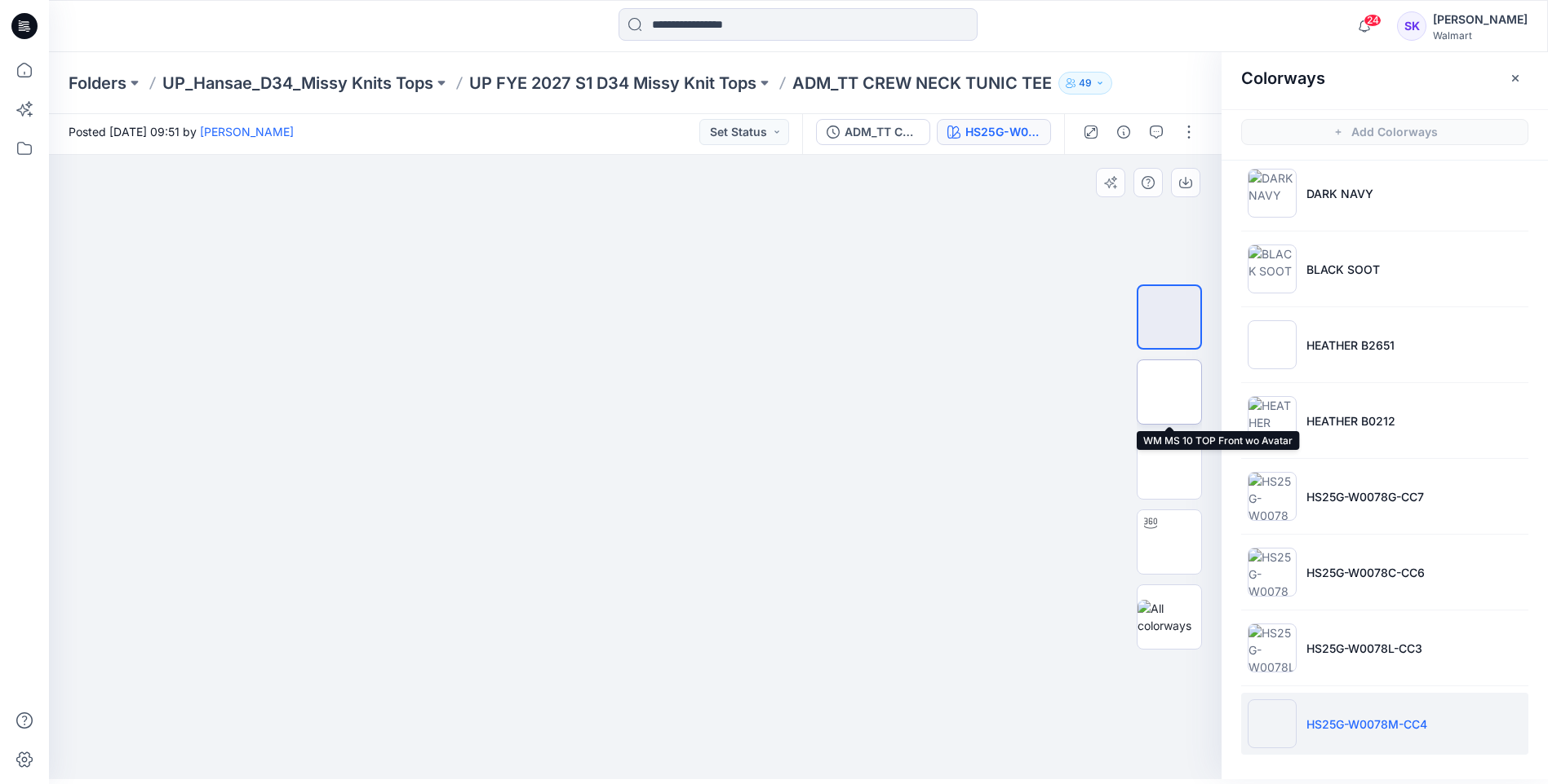
click at [1169, 392] on img at bounding box center [1169, 392] width 0 height 0
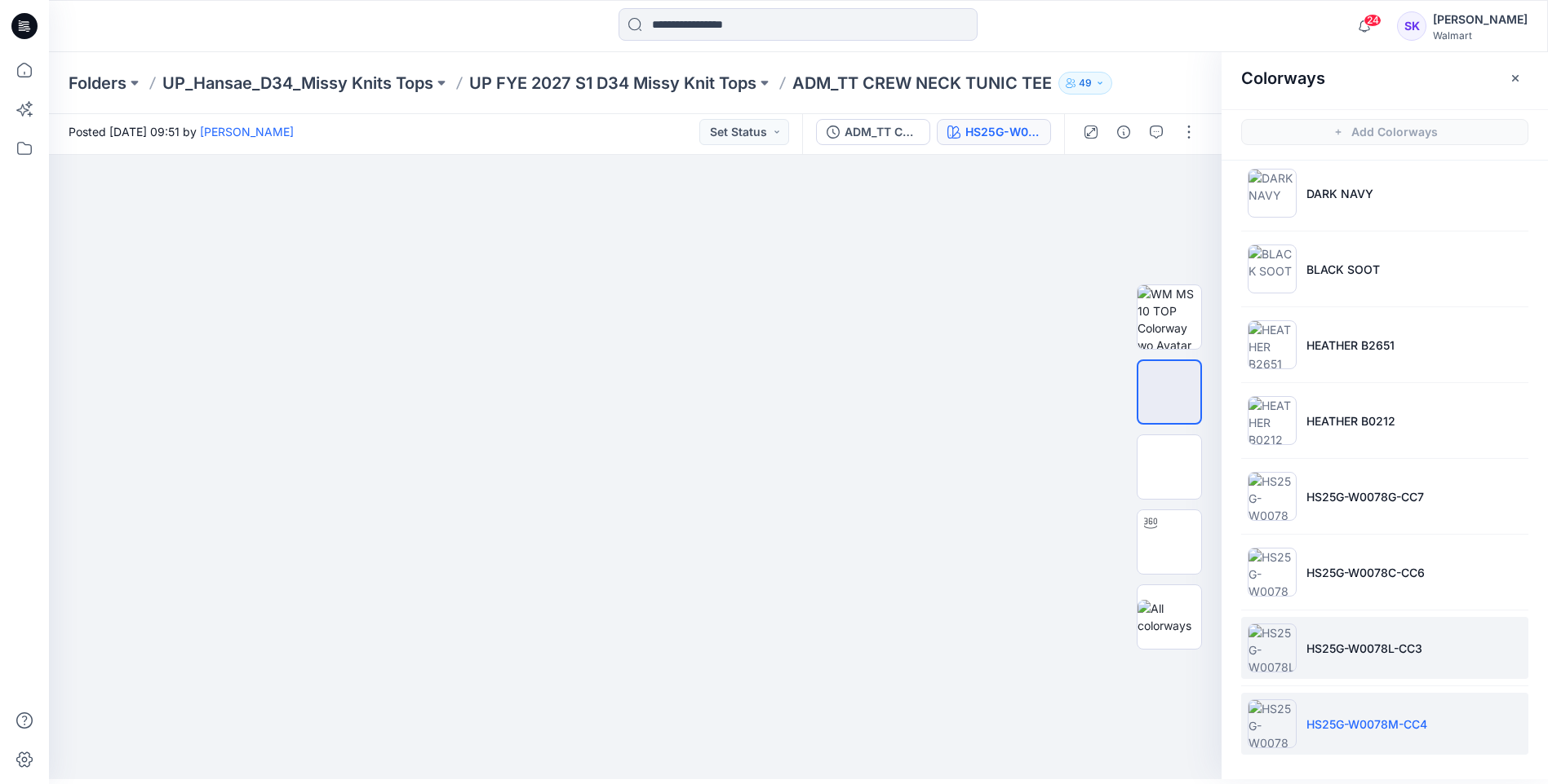
click at [1342, 637] on li "HS25G-W0078L-CC3" at bounding box center [1384, 648] width 287 height 62
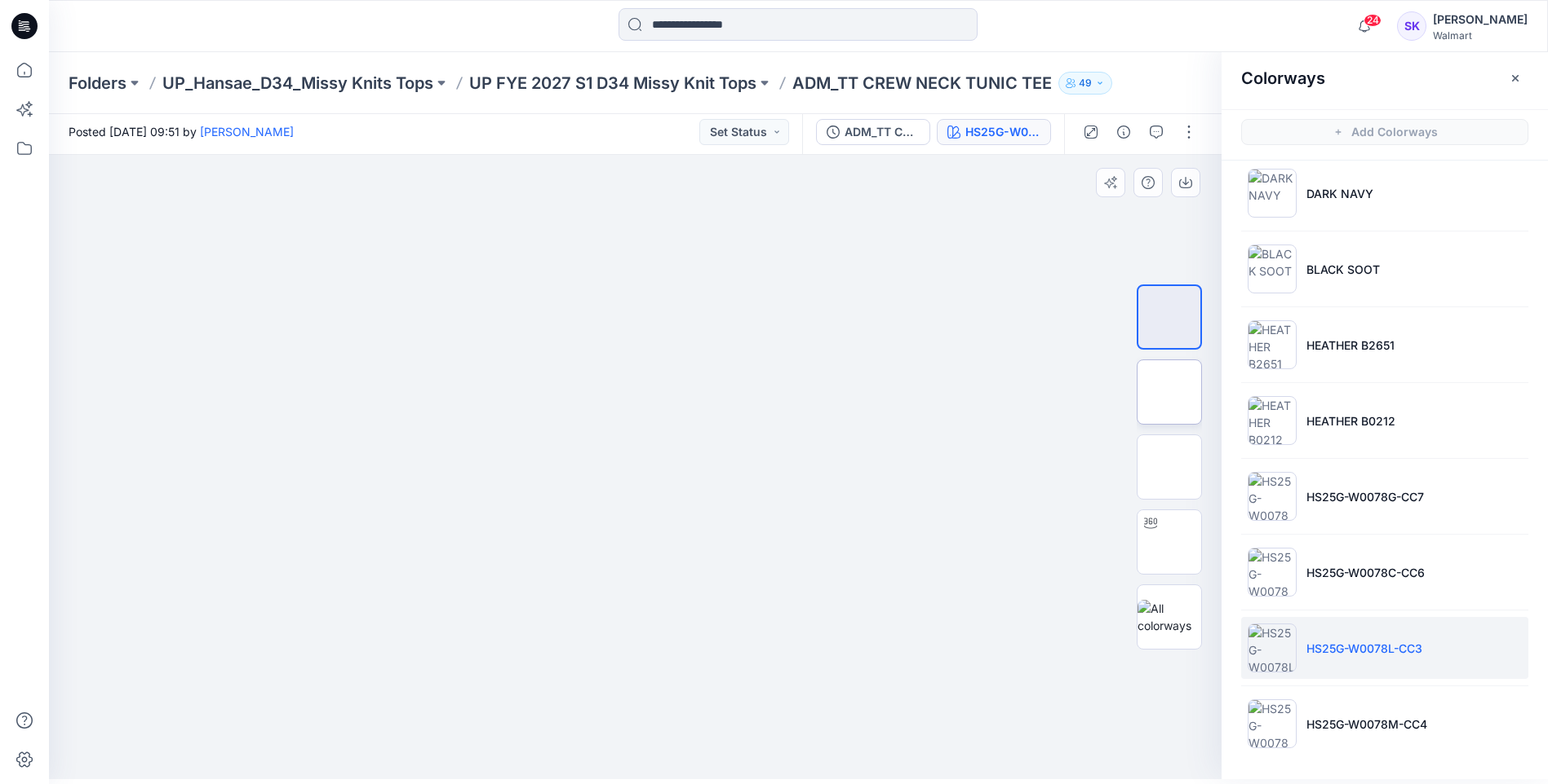
click at [1169, 392] on img at bounding box center [1169, 392] width 0 height 0
